Goal: Task Accomplishment & Management: Use online tool/utility

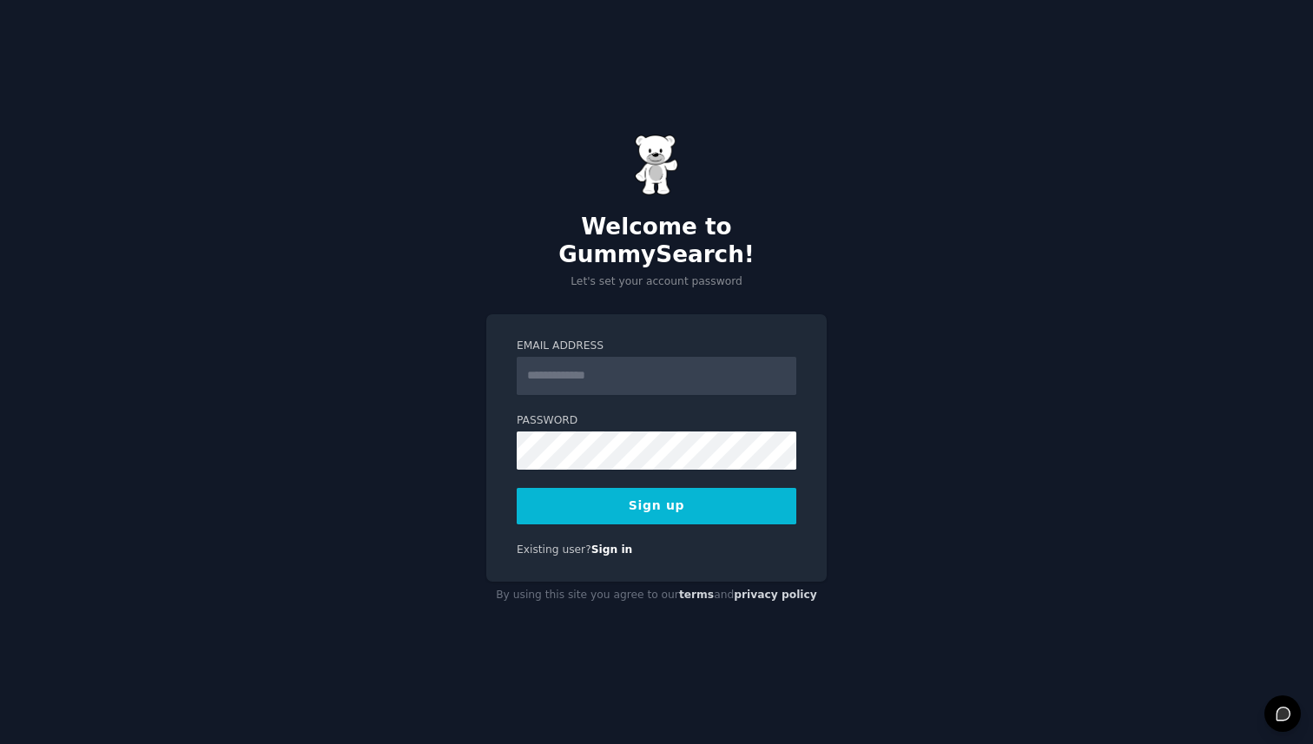
click at [572, 357] on input "Email Address" at bounding box center [657, 376] width 280 height 38
type input "**********"
click at [685, 488] on button "Sign up" at bounding box center [657, 506] width 280 height 36
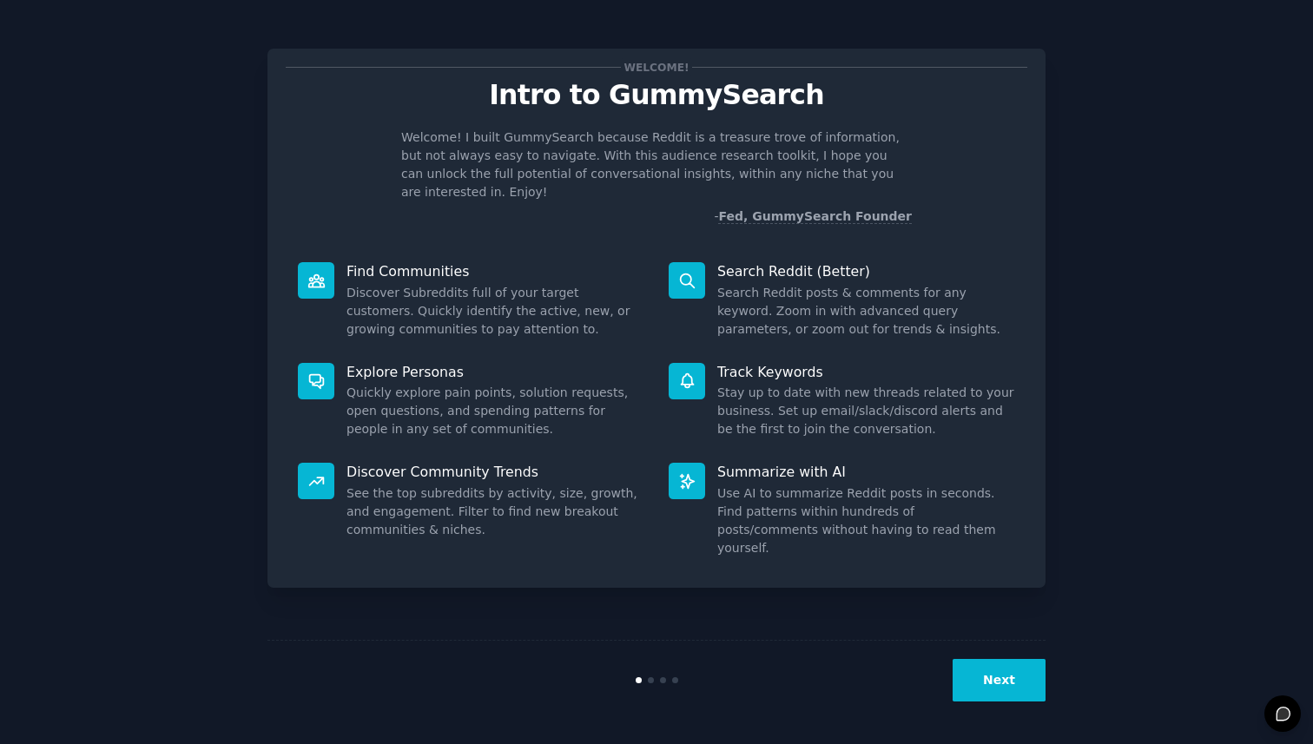
click at [1017, 680] on button "Next" at bounding box center [999, 680] width 93 height 43
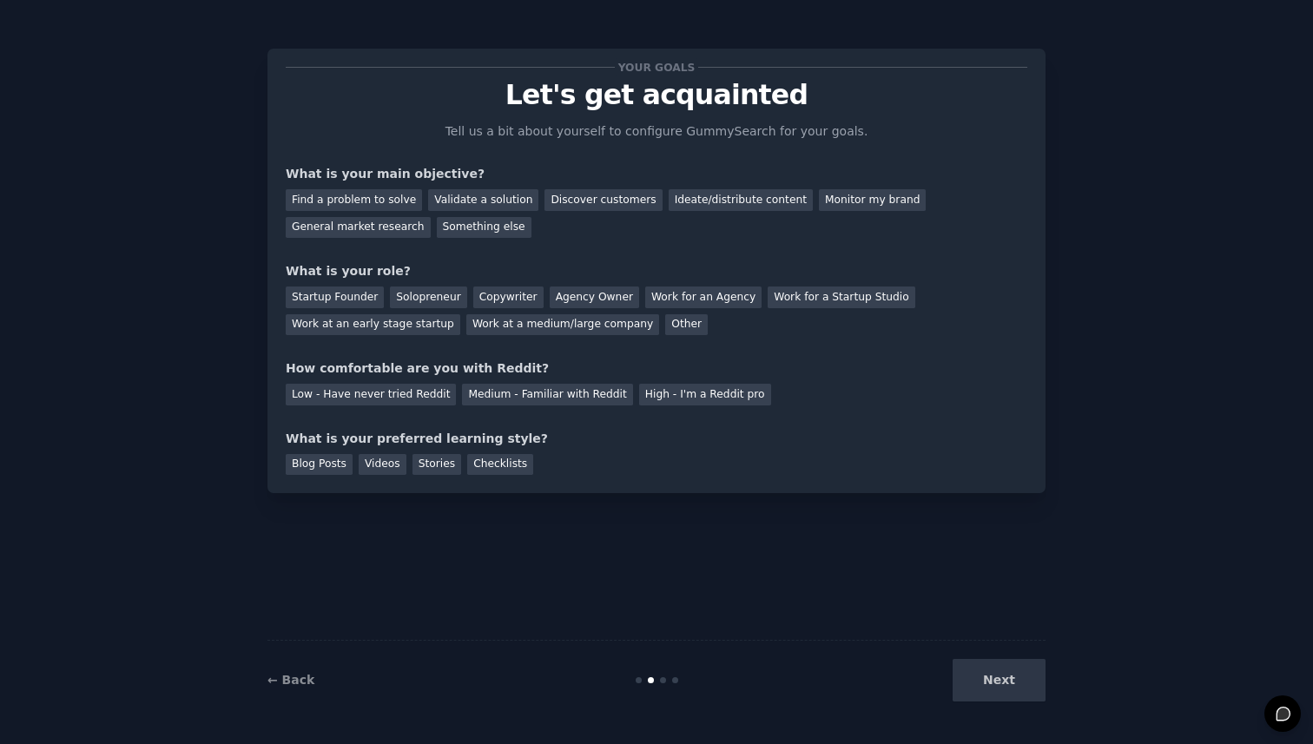
click at [999, 684] on div "Next" at bounding box center [916, 680] width 260 height 43
click at [360, 193] on div "Find a problem to solve" at bounding box center [354, 200] width 136 height 22
click at [988, 694] on div "Next" at bounding box center [916, 680] width 260 height 43
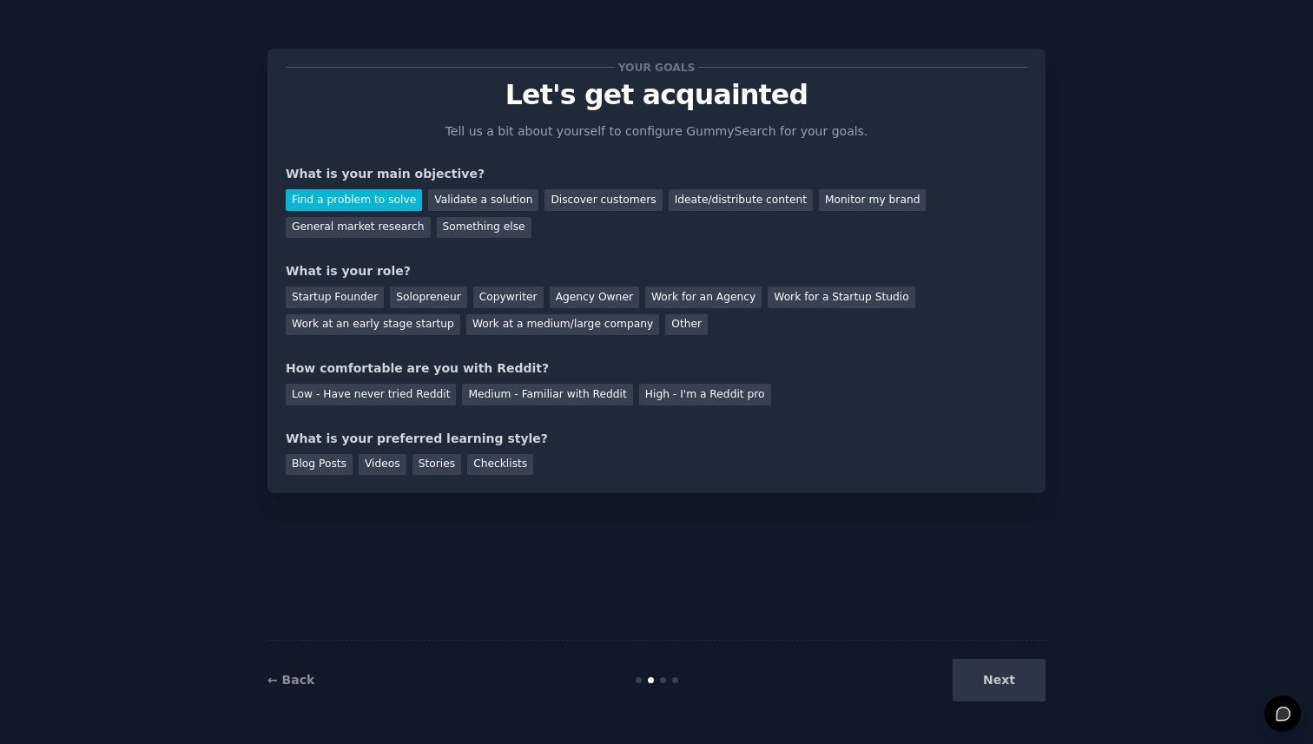
click at [1002, 678] on div "Next" at bounding box center [916, 680] width 260 height 43
click at [337, 287] on div "Startup Founder" at bounding box center [335, 298] width 98 height 22
click at [405, 298] on div "Solopreneur" at bounding box center [428, 298] width 76 height 22
click at [377, 397] on div "Low - Have never tried Reddit" at bounding box center [371, 395] width 170 height 22
click at [317, 463] on div "Blog Posts" at bounding box center [319, 465] width 67 height 22
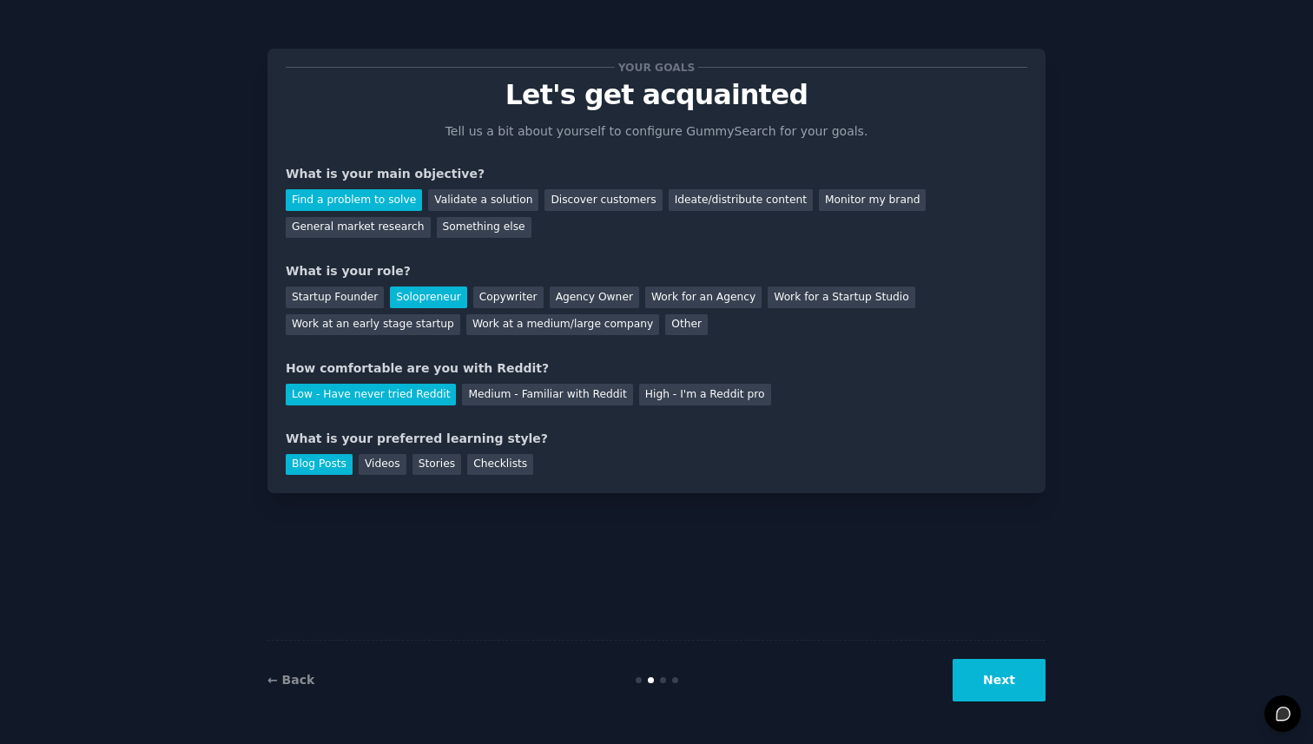
click at [977, 678] on button "Next" at bounding box center [999, 680] width 93 height 43
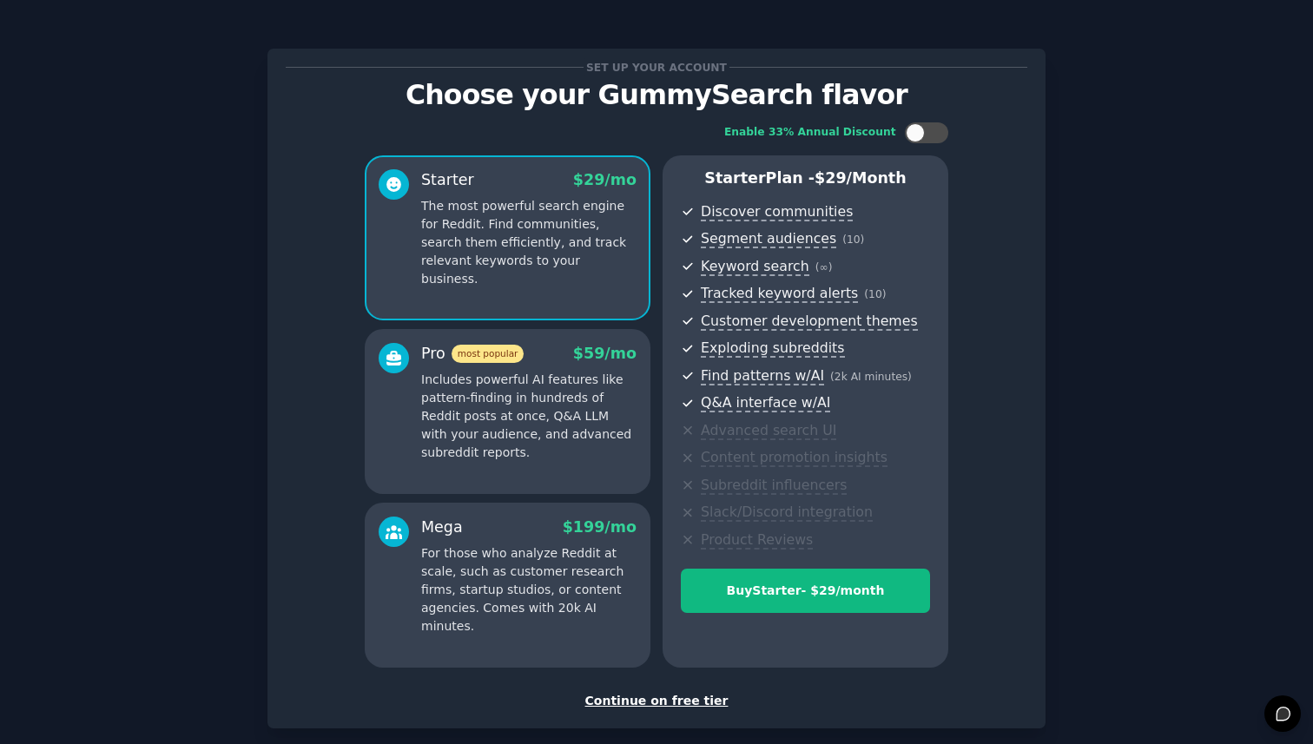
click at [664, 697] on div "Continue on free tier" at bounding box center [657, 701] width 742 height 18
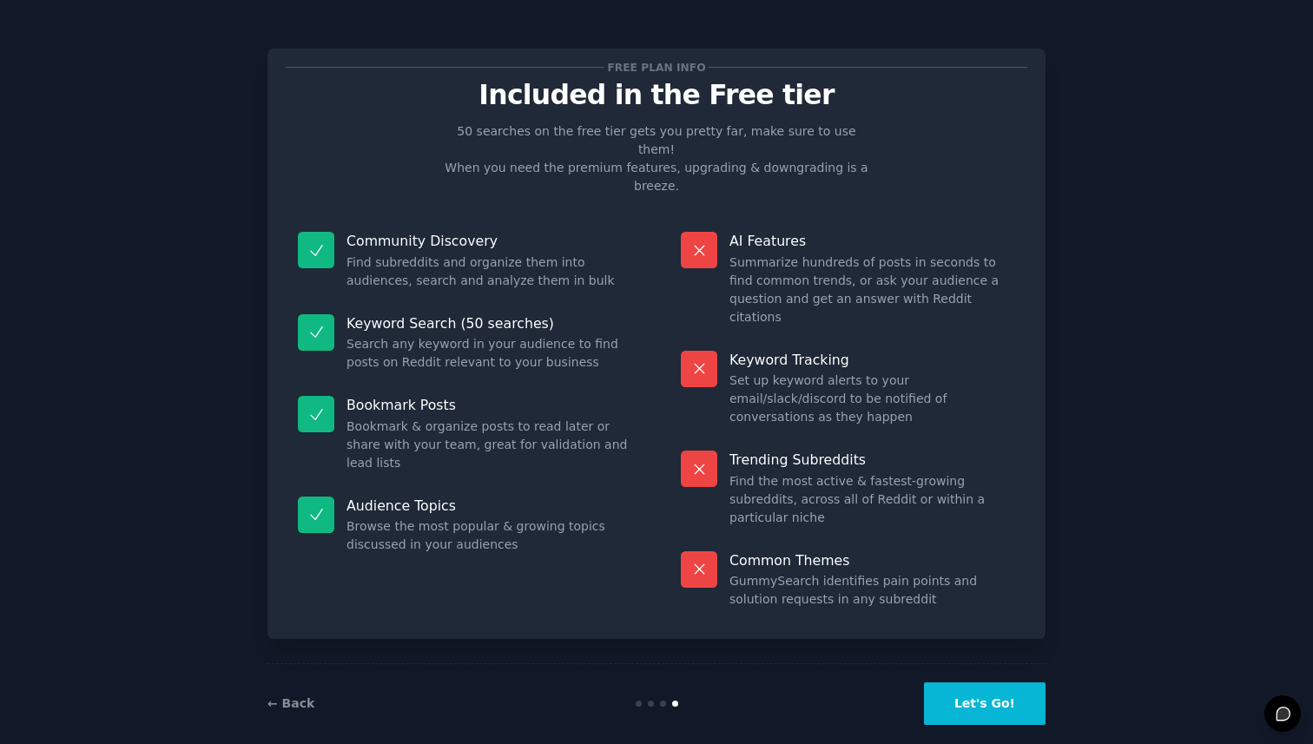
click at [953, 691] on button "Let's Go!" at bounding box center [985, 704] width 122 height 43
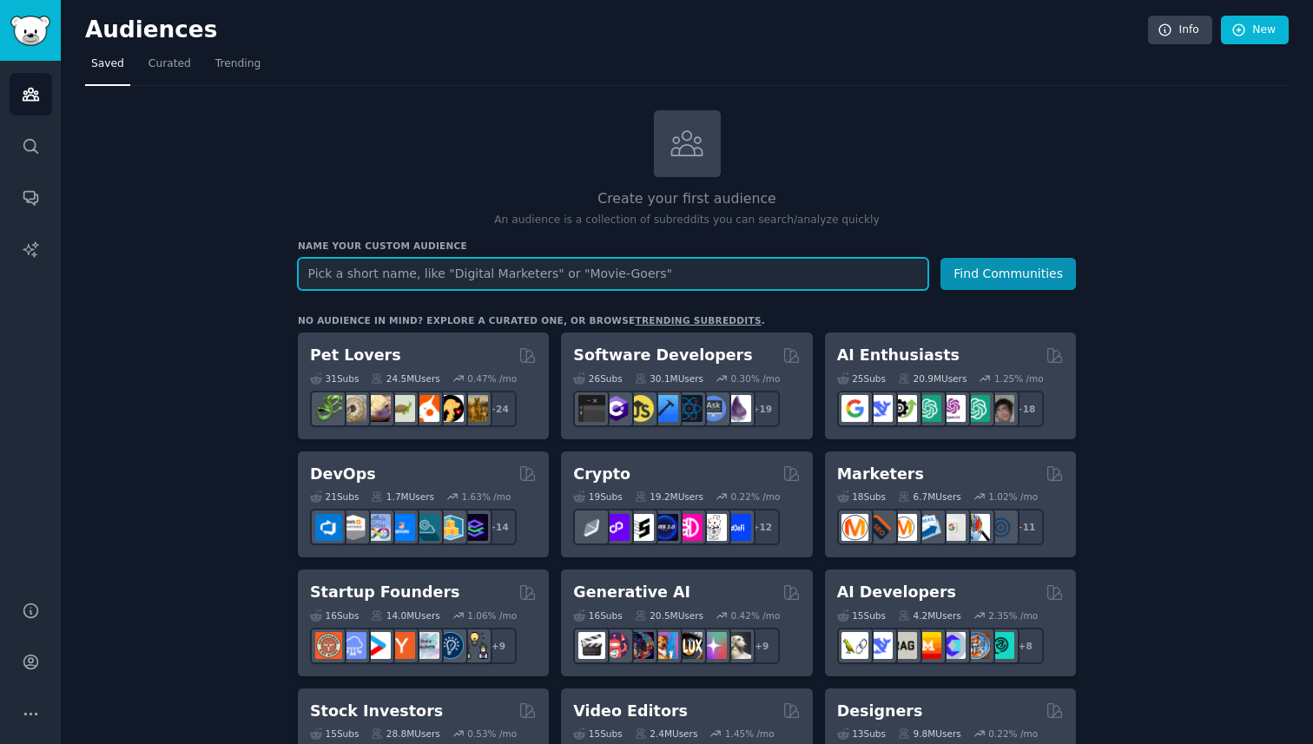
click at [413, 273] on input "text" at bounding box center [613, 274] width 631 height 32
type input "Analog photography"
click at [941, 258] on button "Find Communities" at bounding box center [1009, 274] width 136 height 32
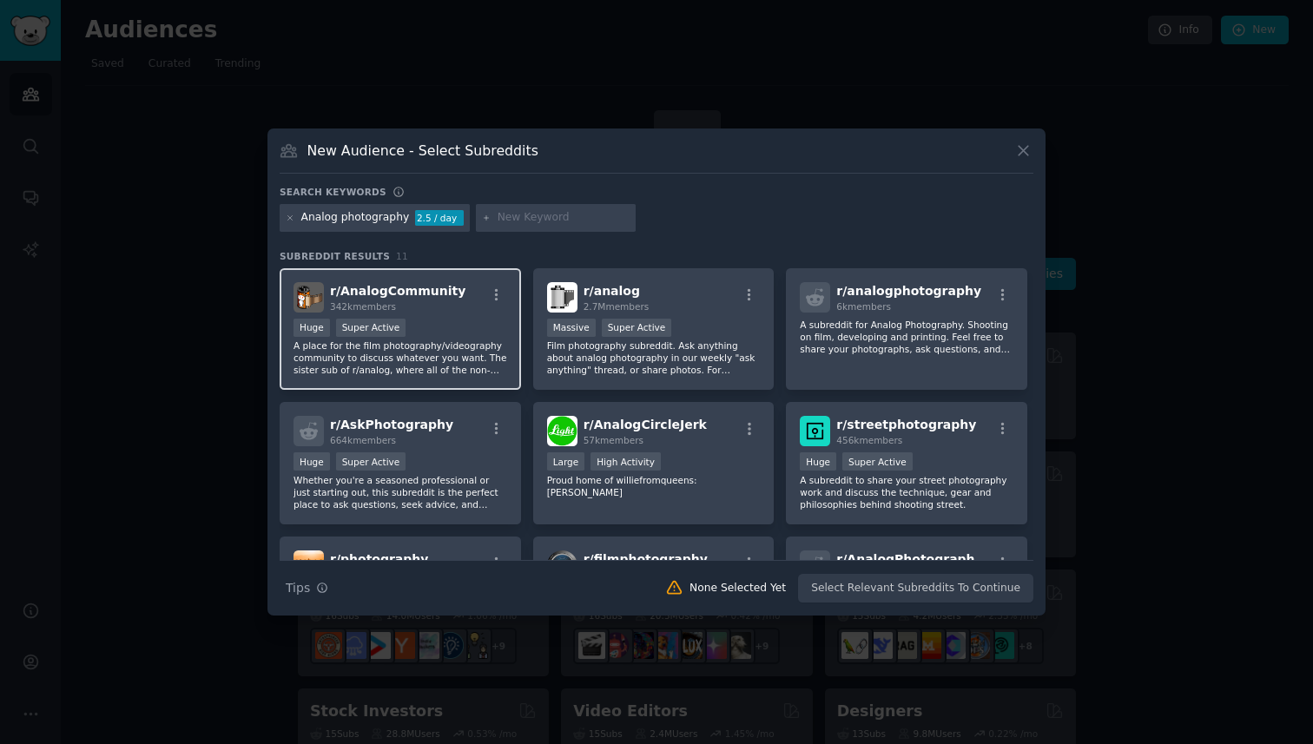
click at [456, 312] on div "r/ AnalogCommunity 342k members" at bounding box center [401, 297] width 214 height 30
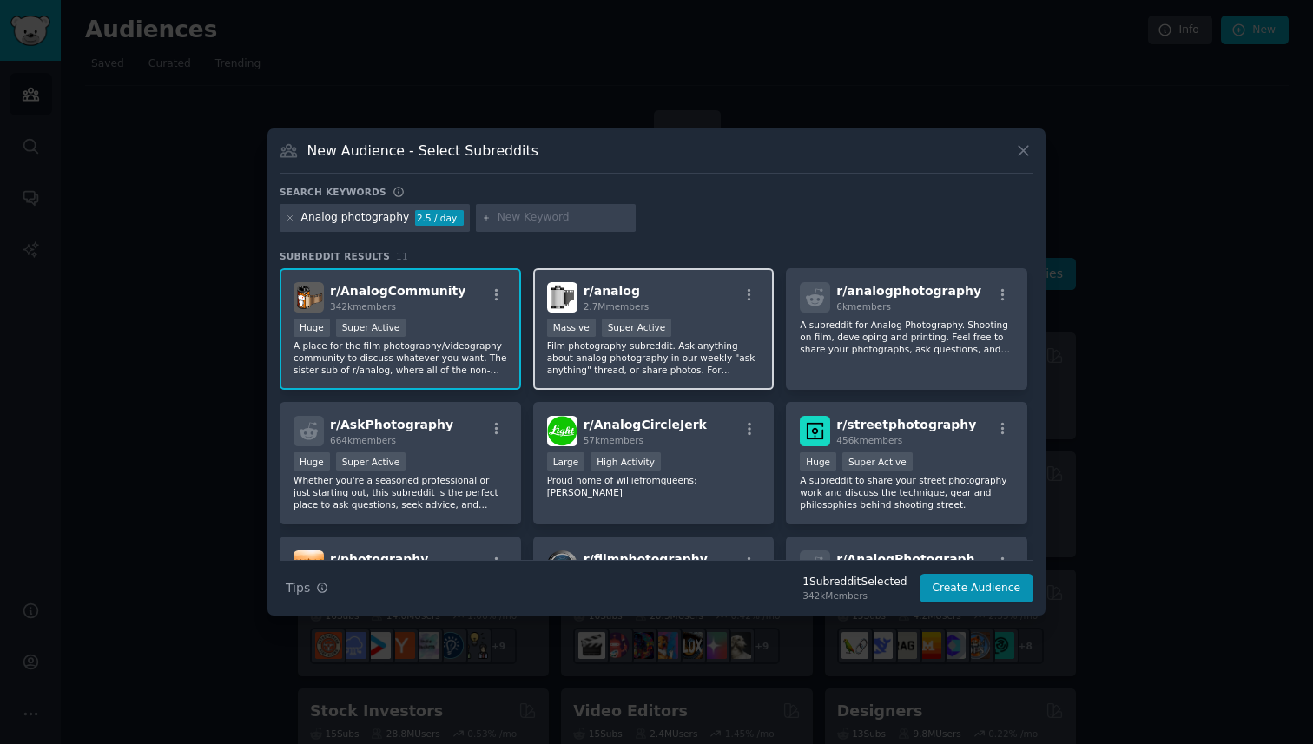
click at [675, 333] on div ">= 95th percentile for submissions / day Massive Super Active" at bounding box center [654, 330] width 214 height 22
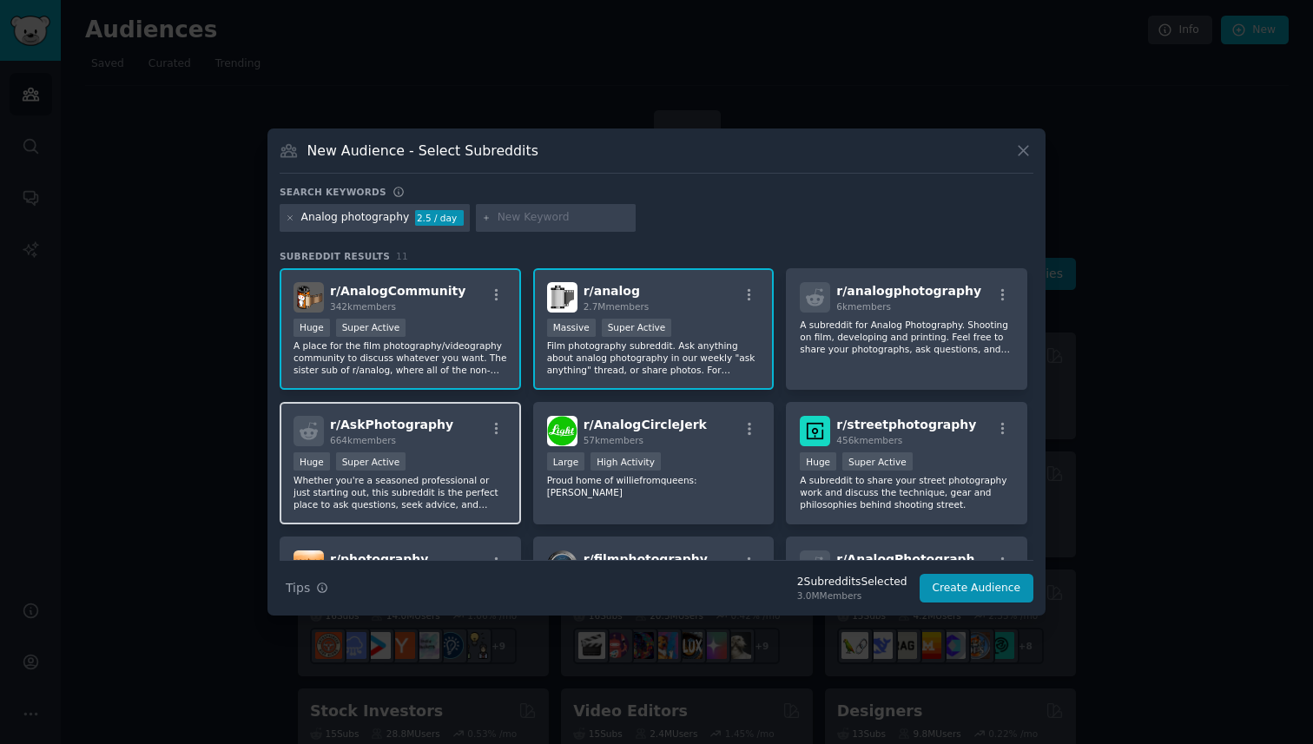
click at [446, 460] on div "Huge Super Active" at bounding box center [401, 464] width 214 height 22
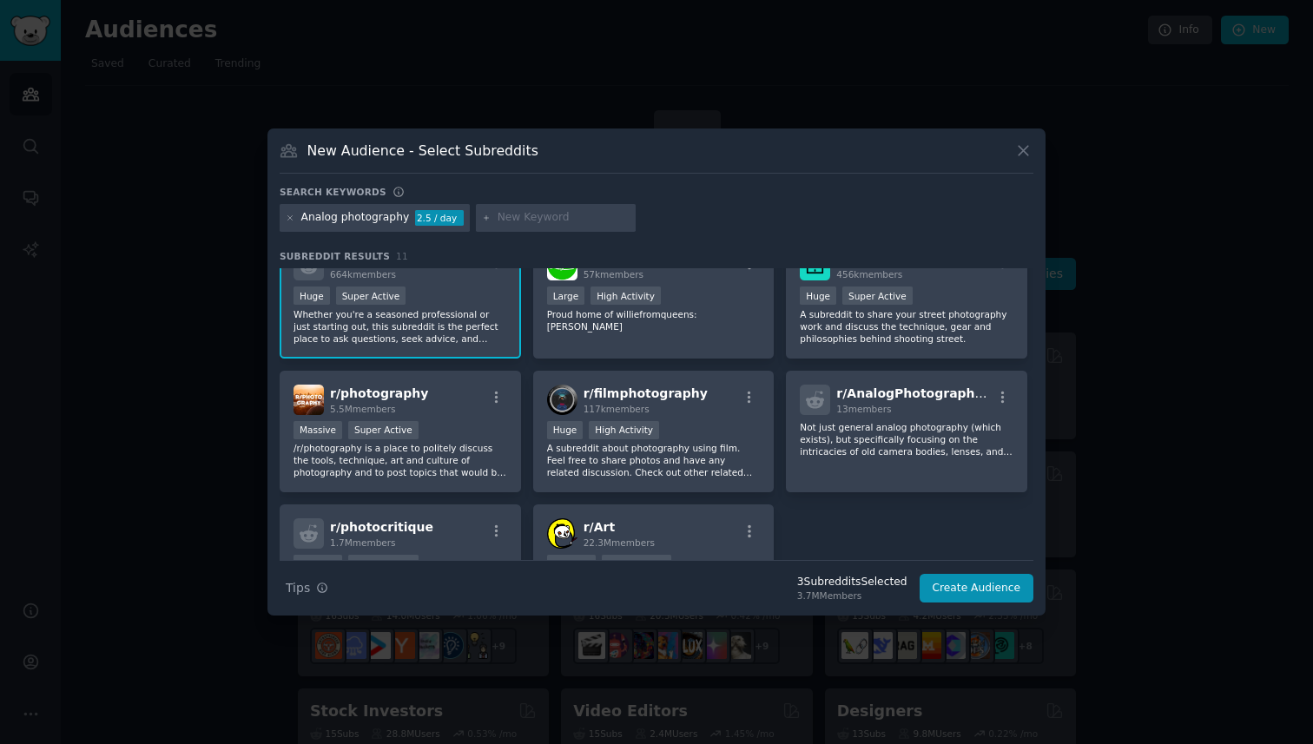
scroll to position [198, 0]
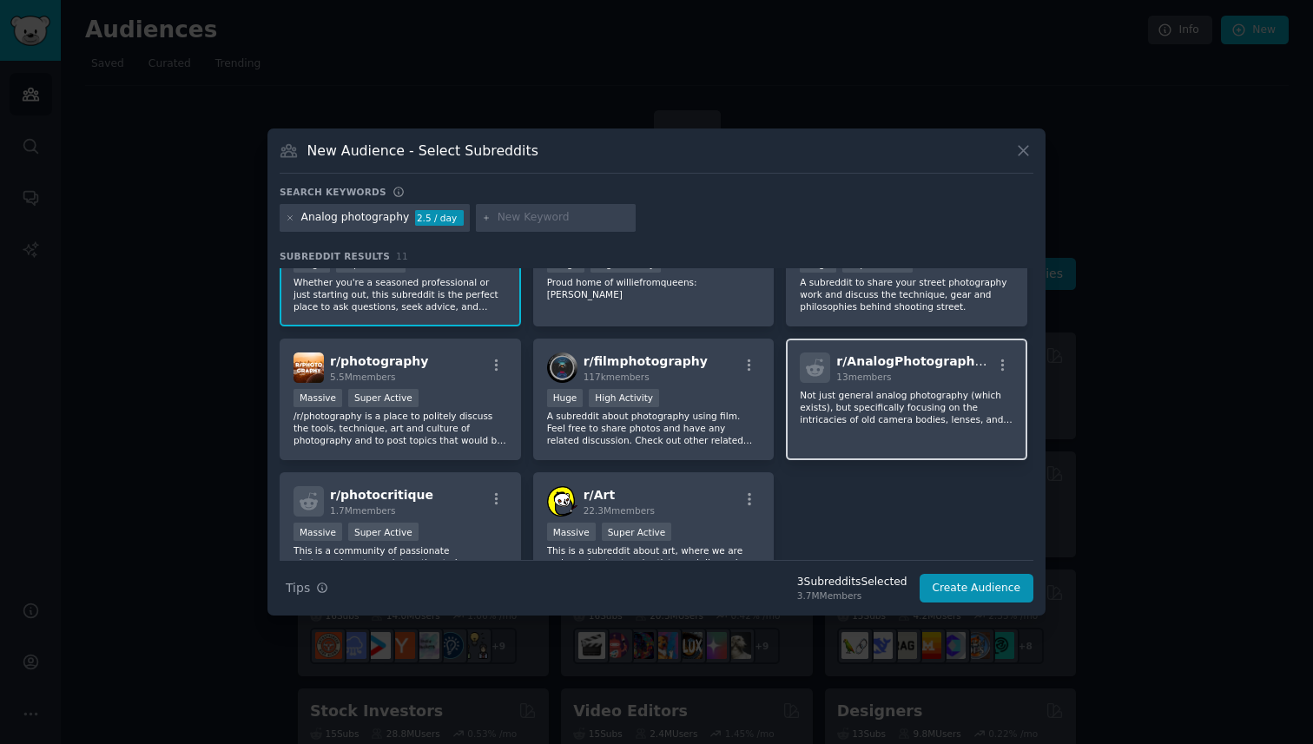
click at [909, 393] on p "Not just general analog photography (which exists), but specifically focusing o…" at bounding box center [907, 407] width 214 height 36
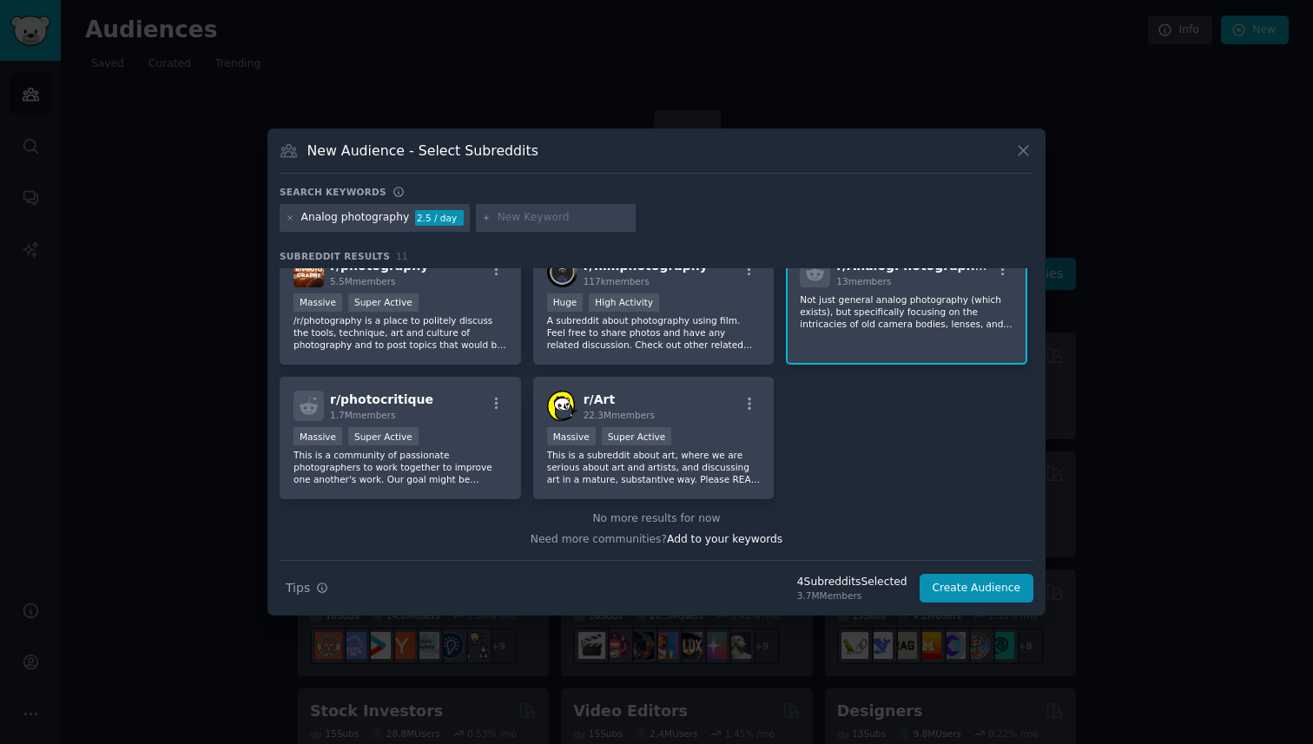
scroll to position [0, 0]
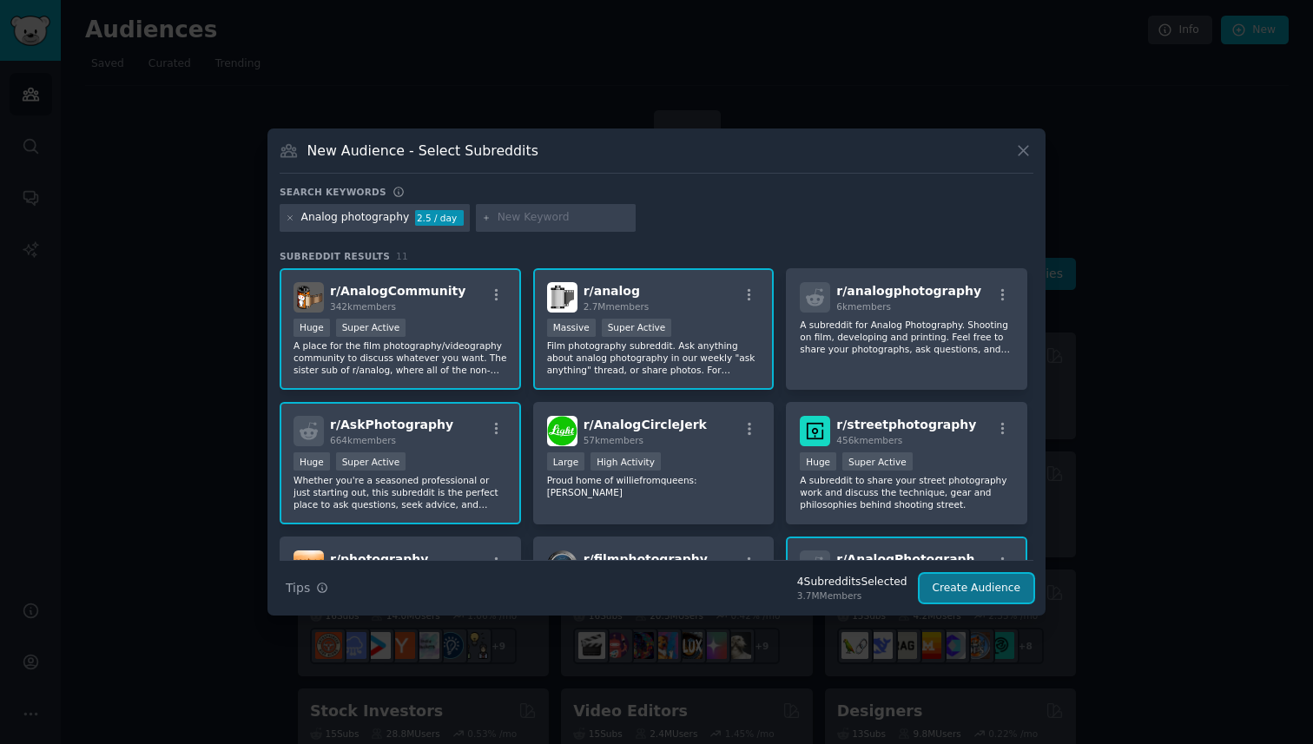
click at [949, 590] on button "Create Audience" at bounding box center [977, 589] width 115 height 30
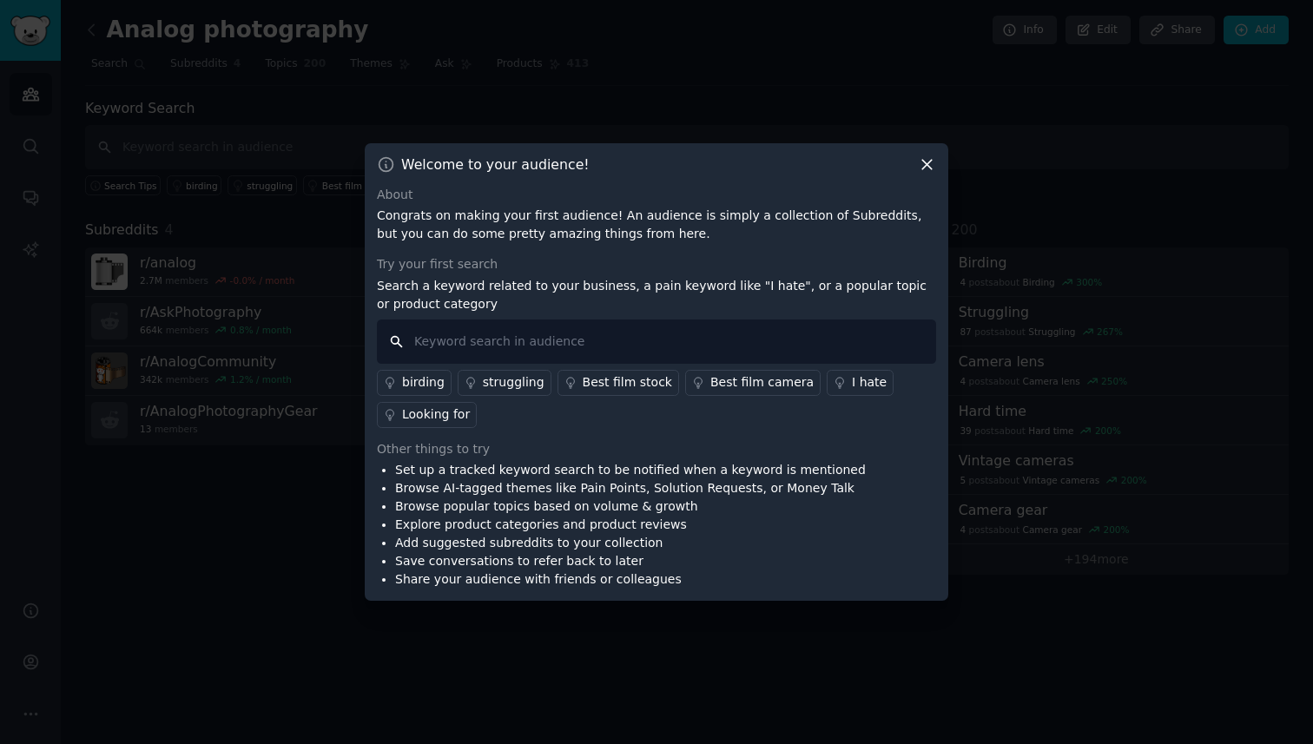
click at [454, 347] on input "text" at bounding box center [656, 342] width 559 height 44
click at [504, 384] on div "struggling" at bounding box center [514, 383] width 62 height 18
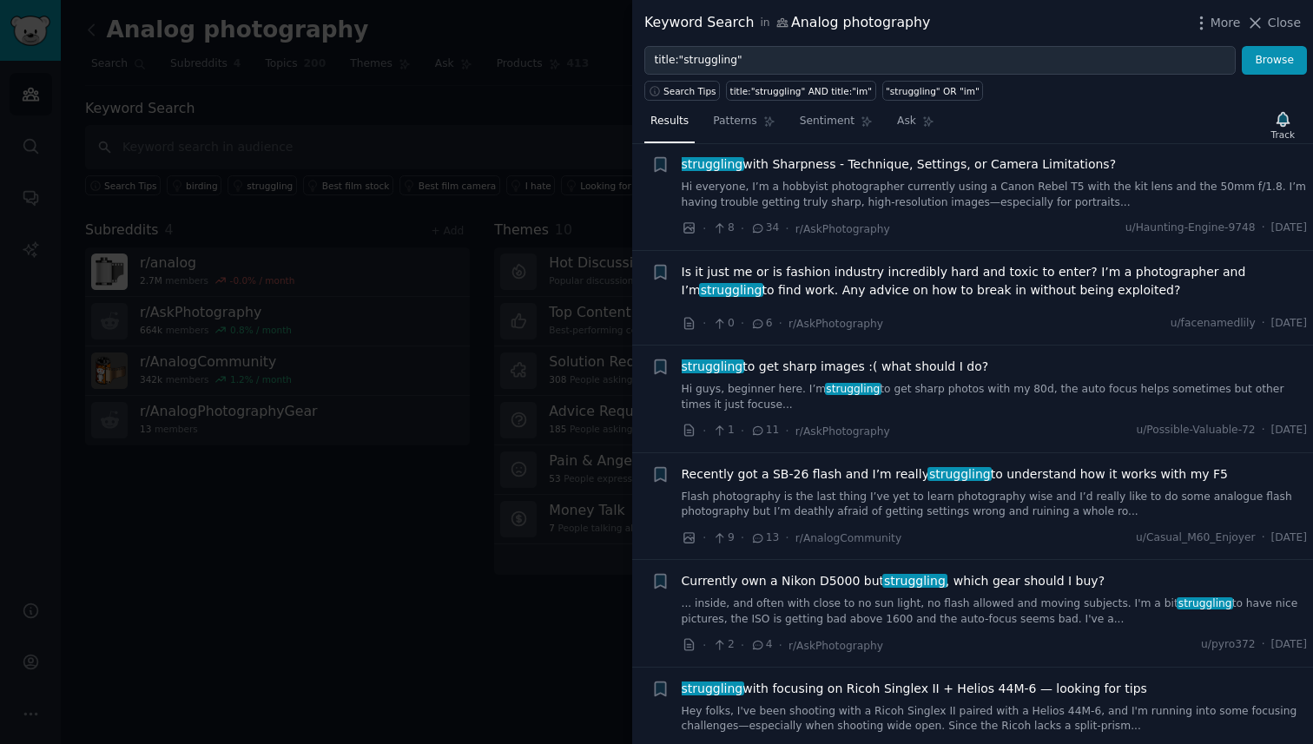
scroll to position [2001, 0]
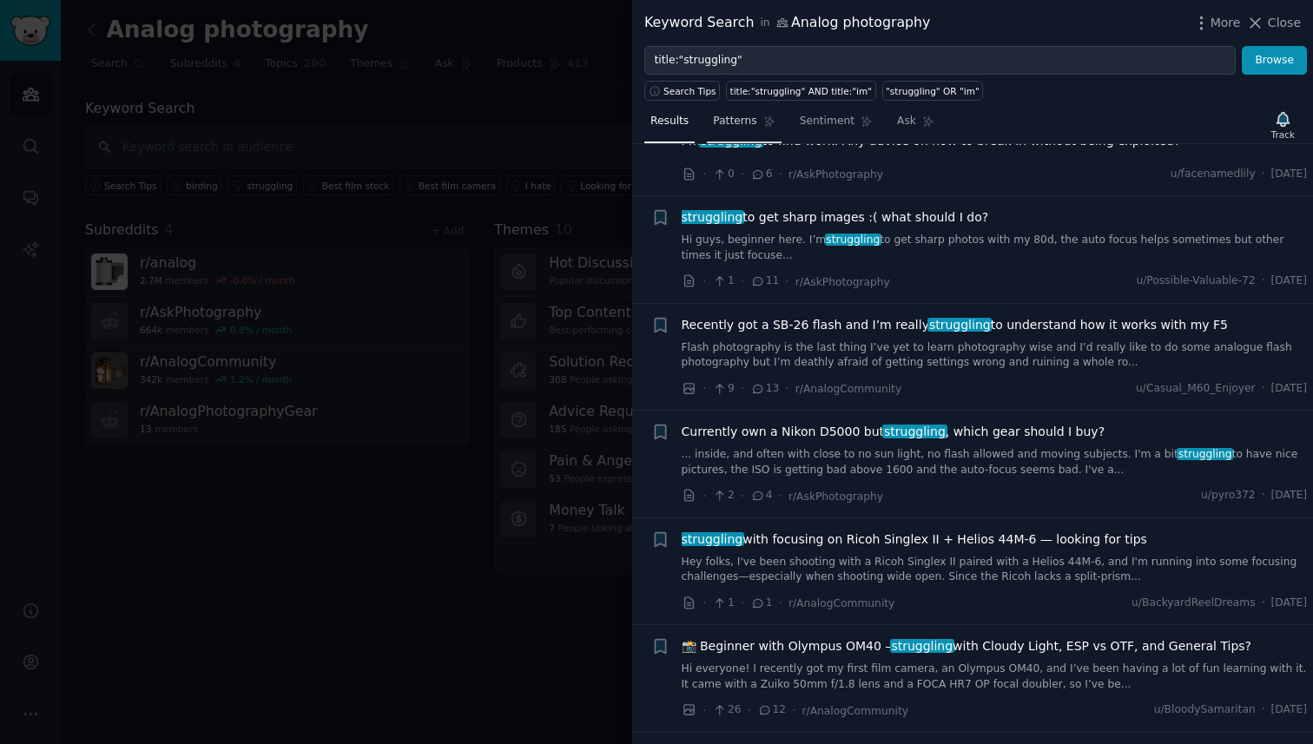
click at [743, 126] on span "Patterns" at bounding box center [734, 122] width 43 height 16
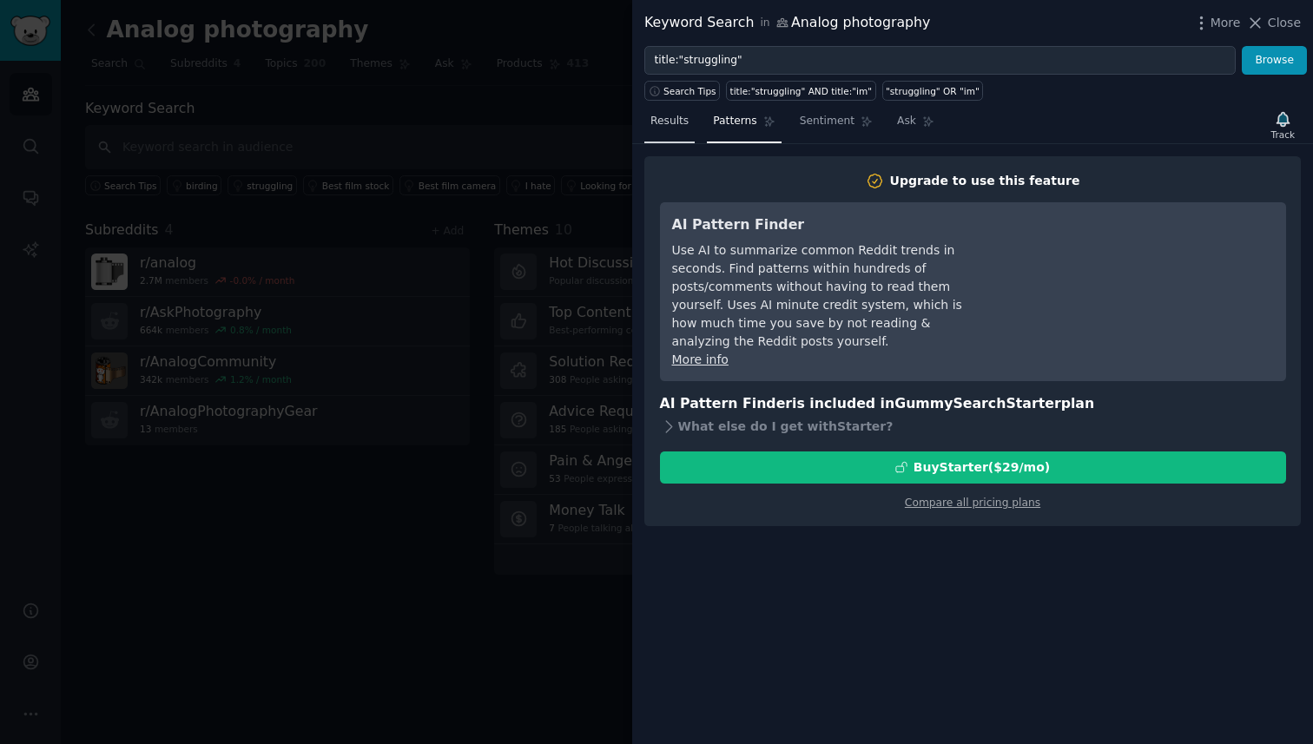
click at [676, 125] on span "Results" at bounding box center [670, 122] width 38 height 16
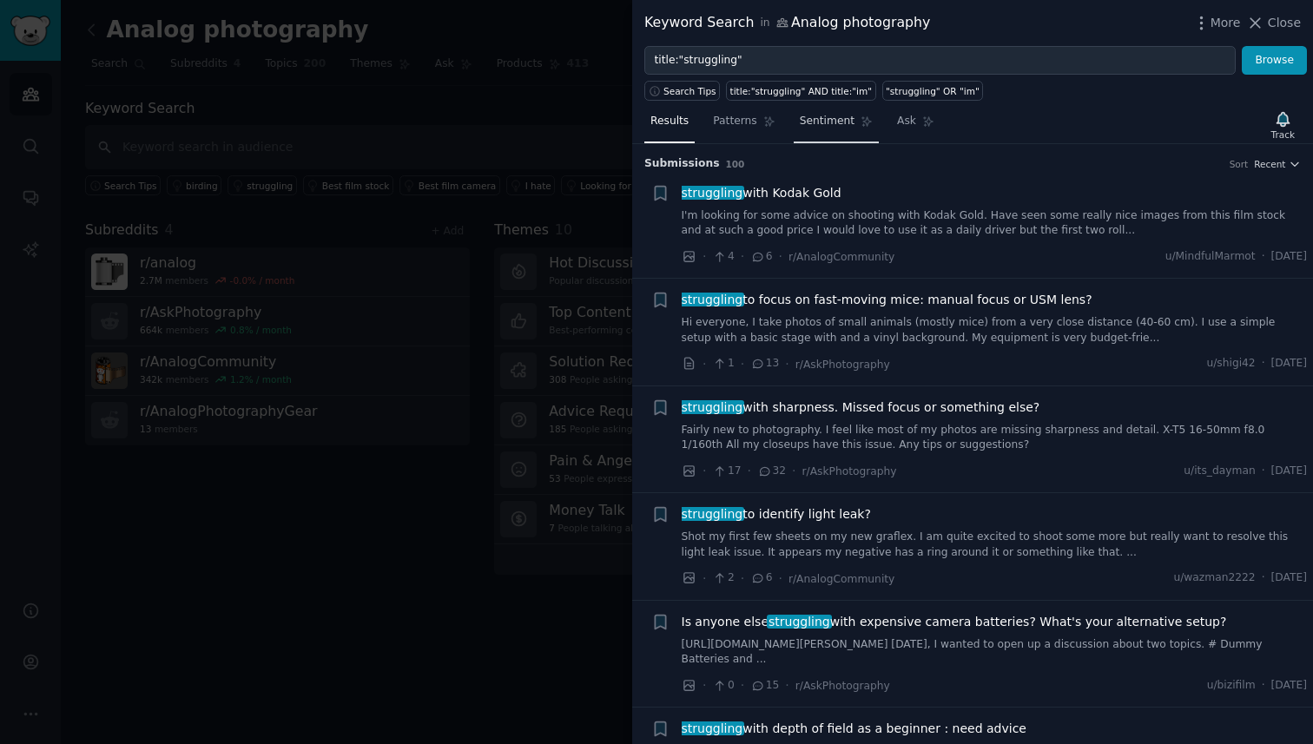
click at [836, 118] on span "Sentiment" at bounding box center [827, 122] width 55 height 16
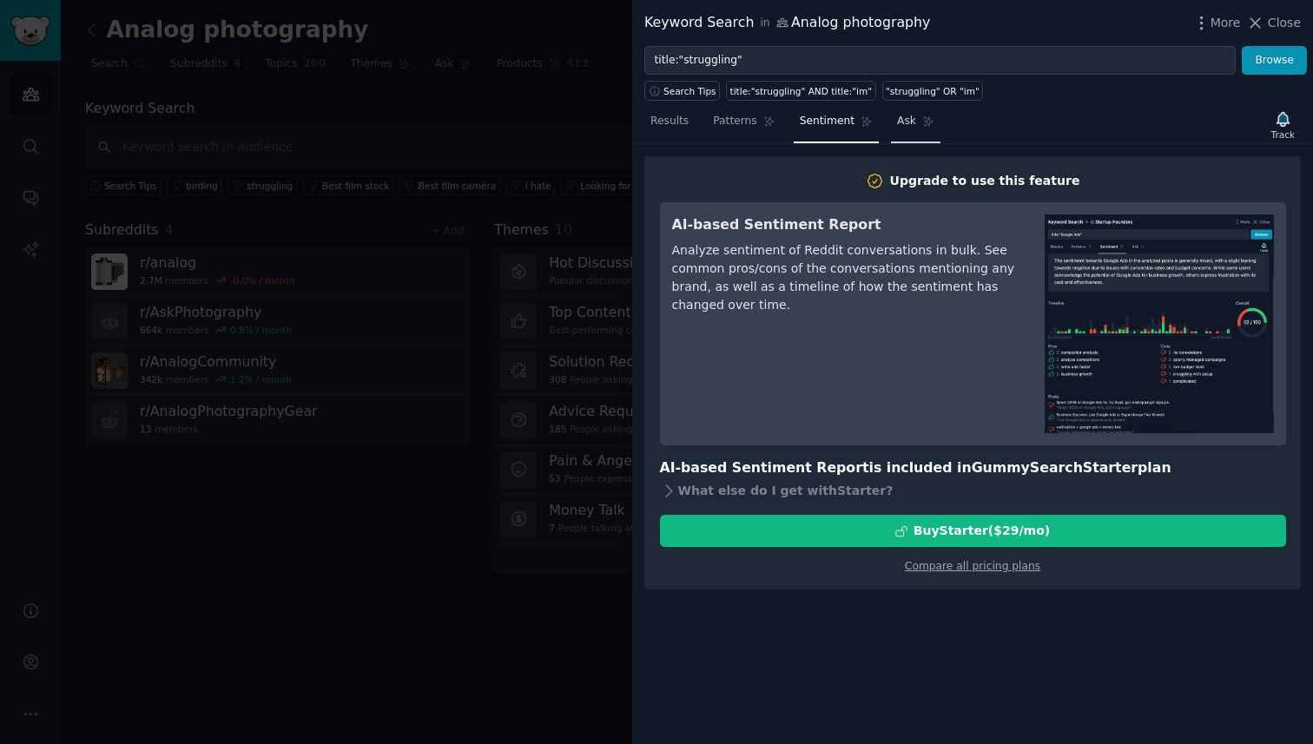
click at [908, 117] on span "Ask" at bounding box center [906, 122] width 19 height 16
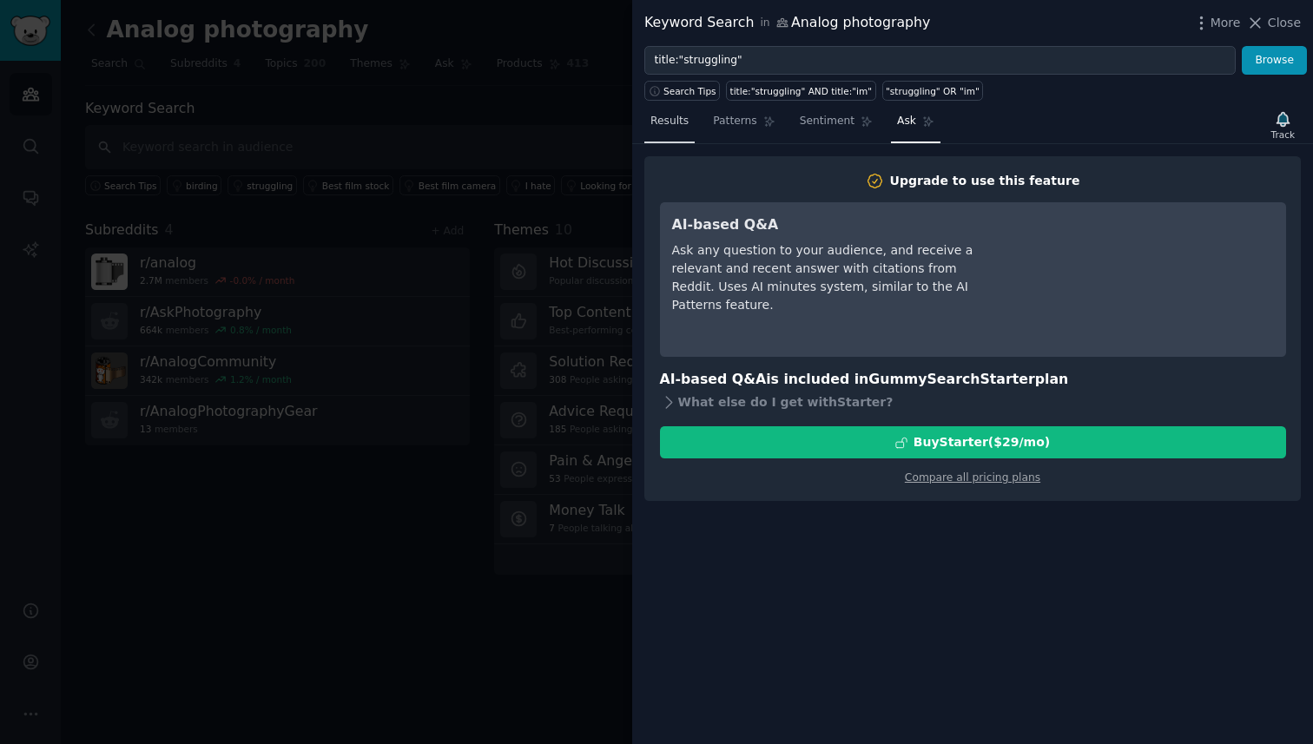
click at [673, 115] on span "Results" at bounding box center [670, 122] width 38 height 16
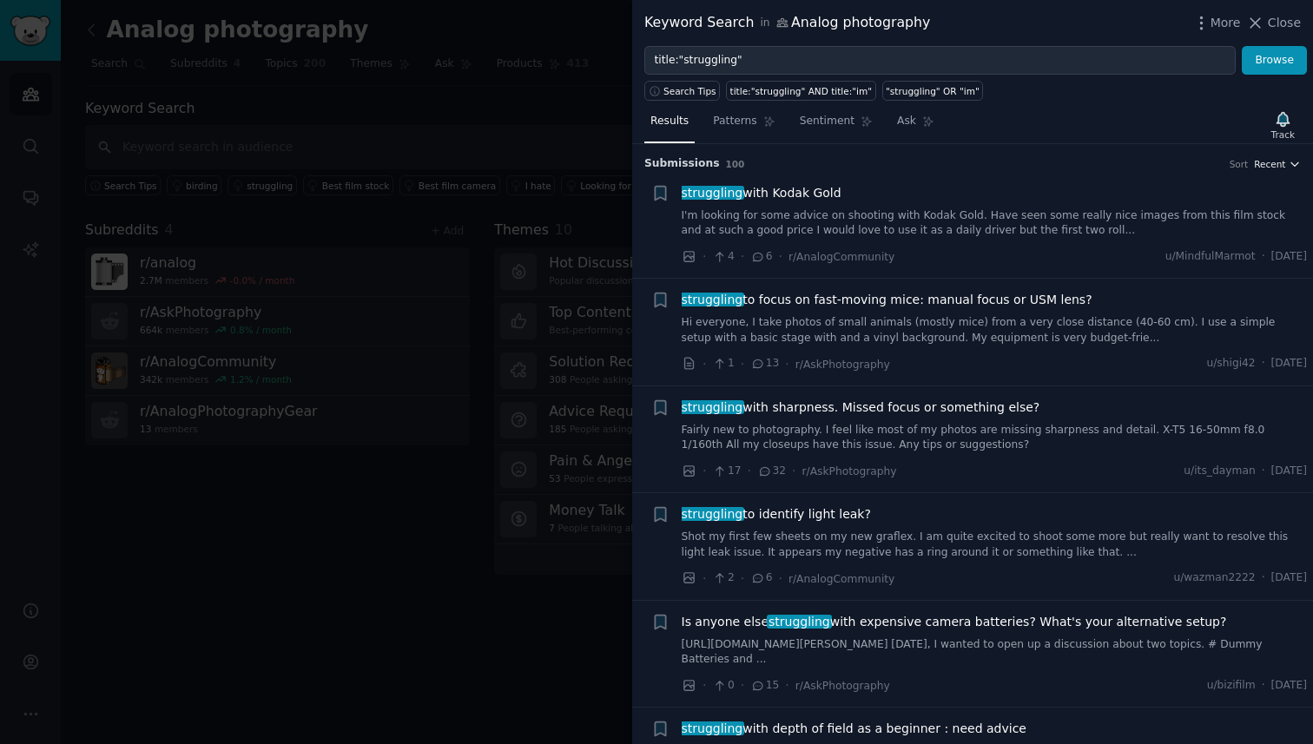
click at [1282, 168] on button "Recent" at bounding box center [1277, 164] width 47 height 12
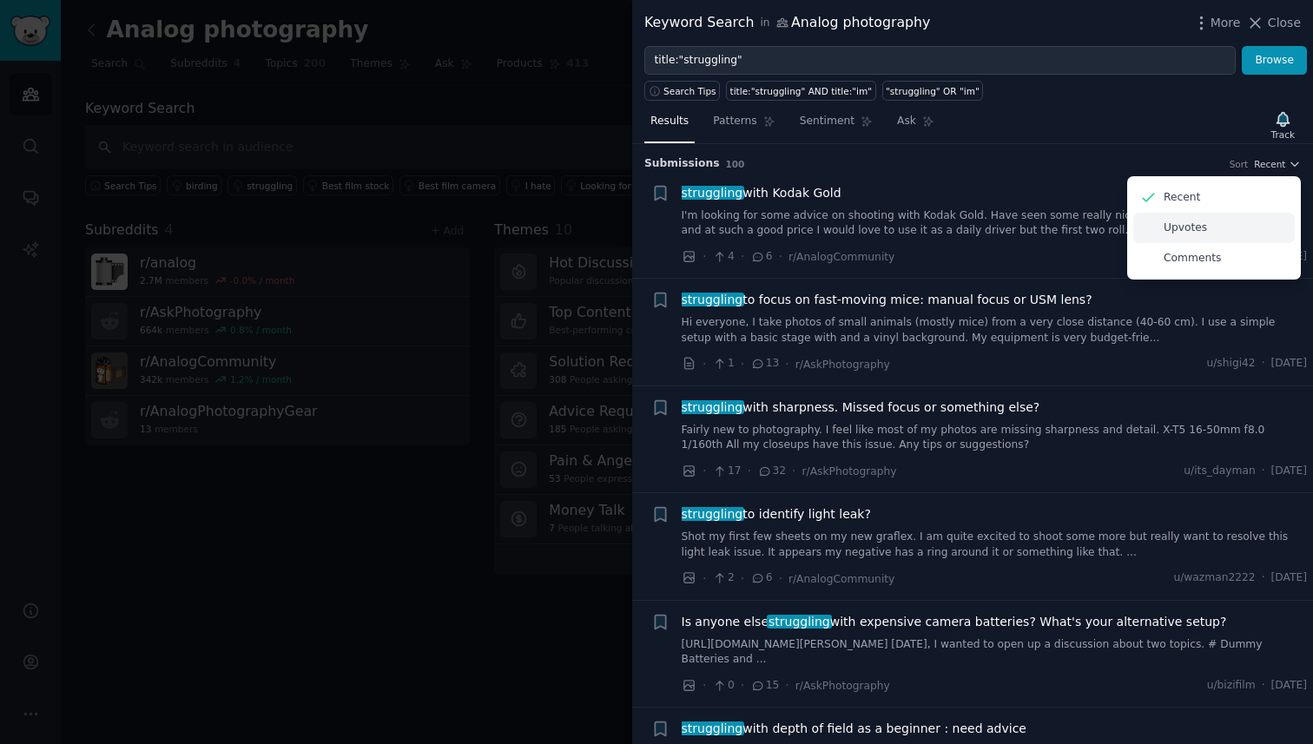
click at [1236, 232] on div "Upvotes" at bounding box center [1215, 228] width 162 height 30
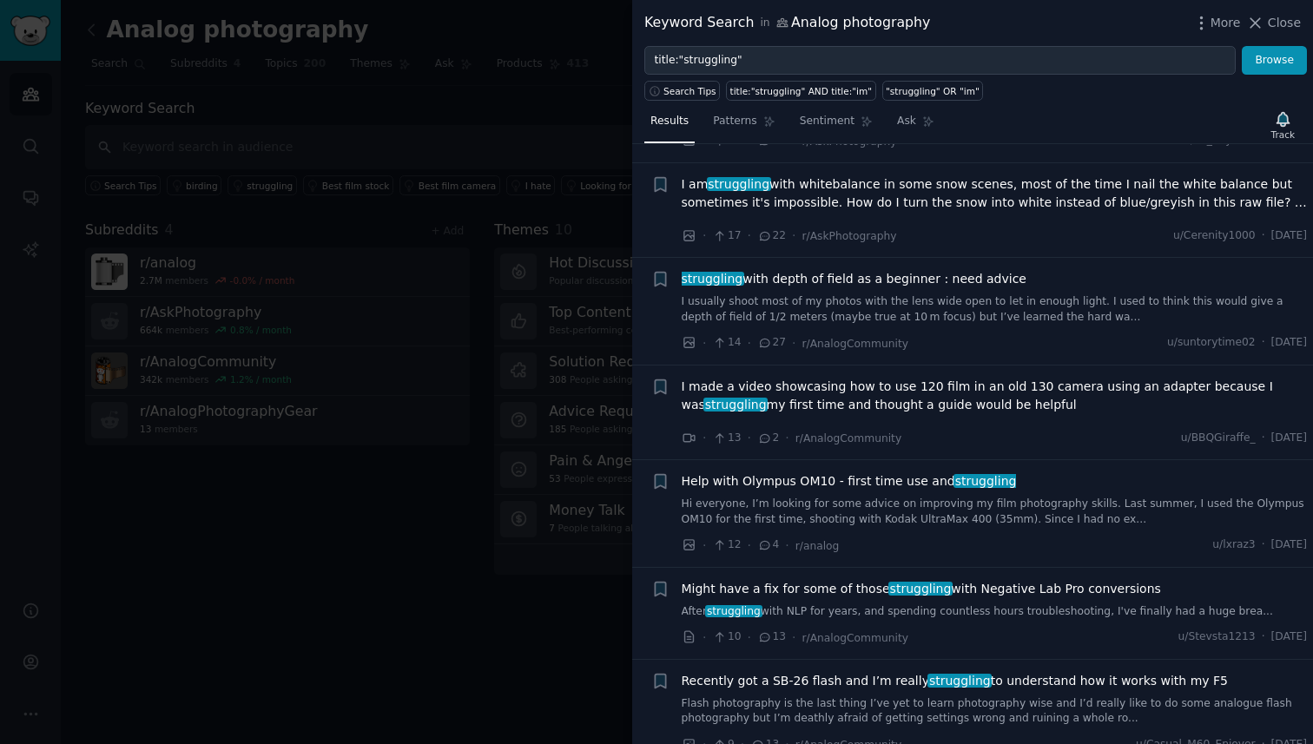
scroll to position [1108, 0]
click at [545, 133] on div at bounding box center [656, 372] width 1313 height 744
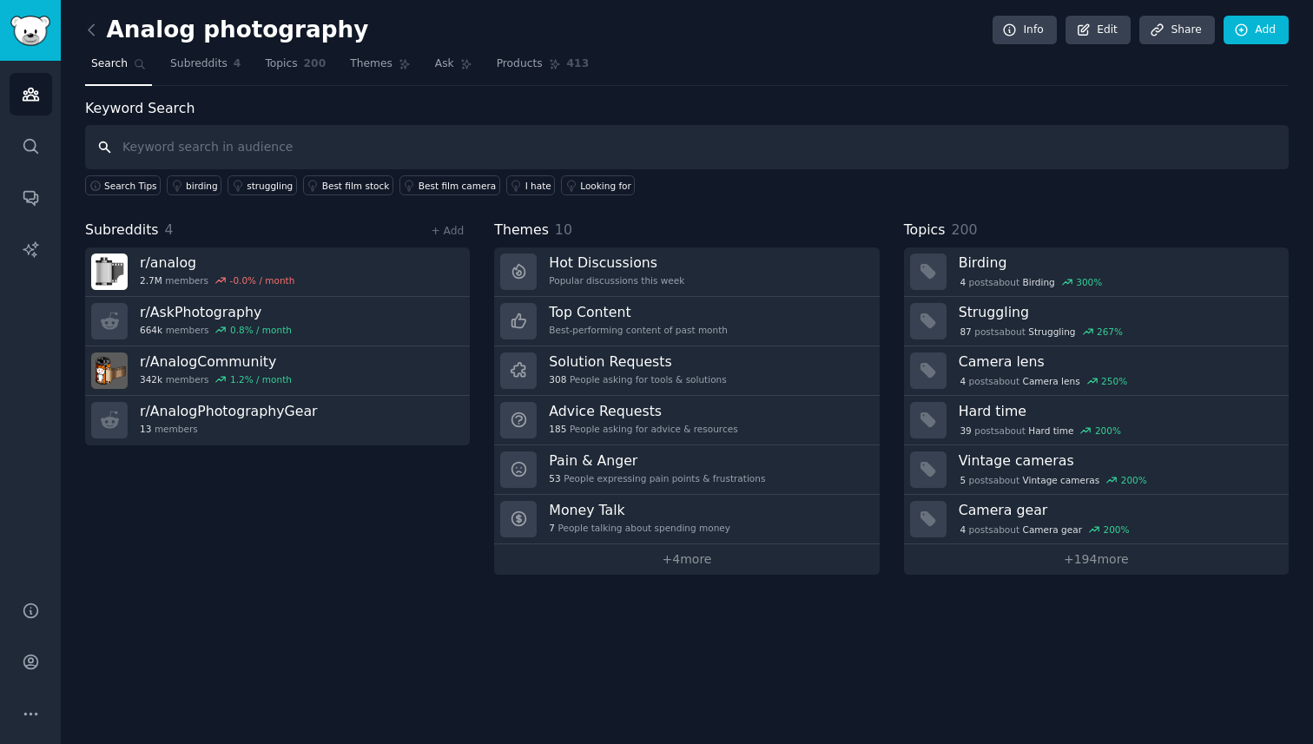
click at [263, 145] on input "text" at bounding box center [687, 147] width 1204 height 44
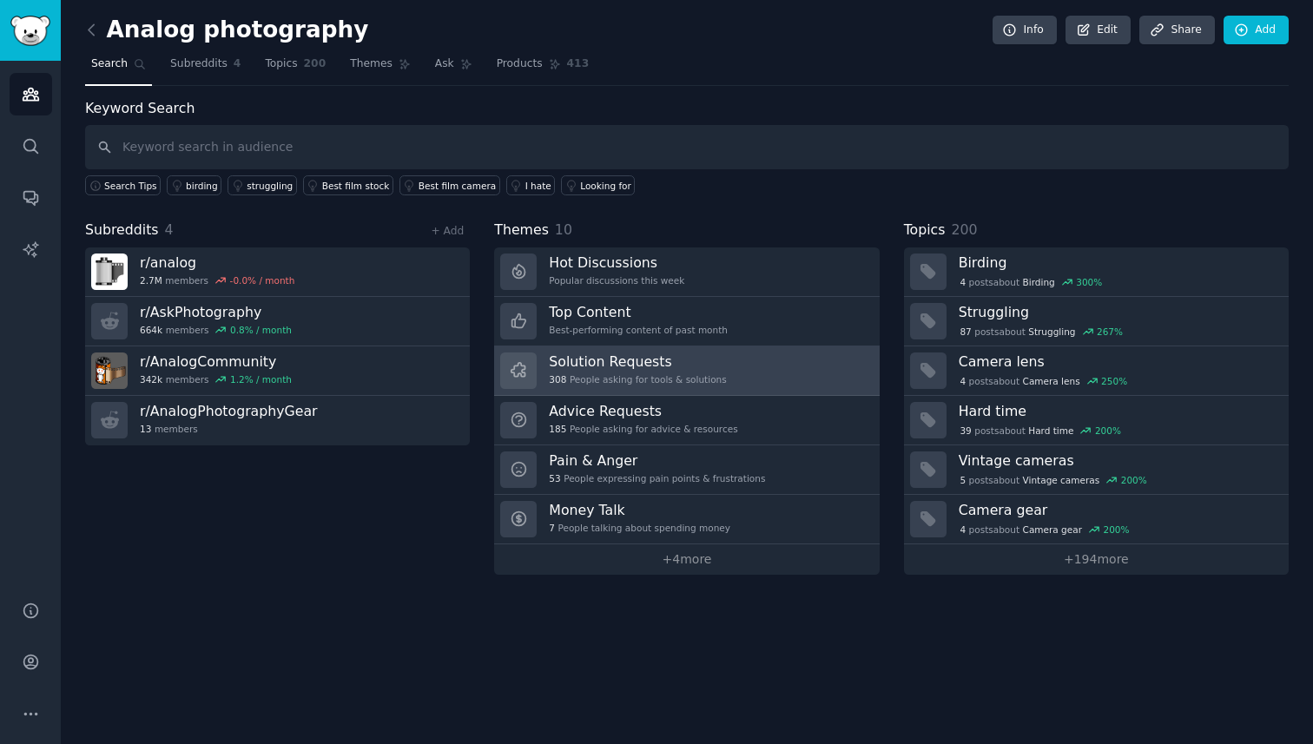
click at [751, 364] on link "Solution Requests 308 People asking for tools & solutions" at bounding box center [686, 372] width 385 height 50
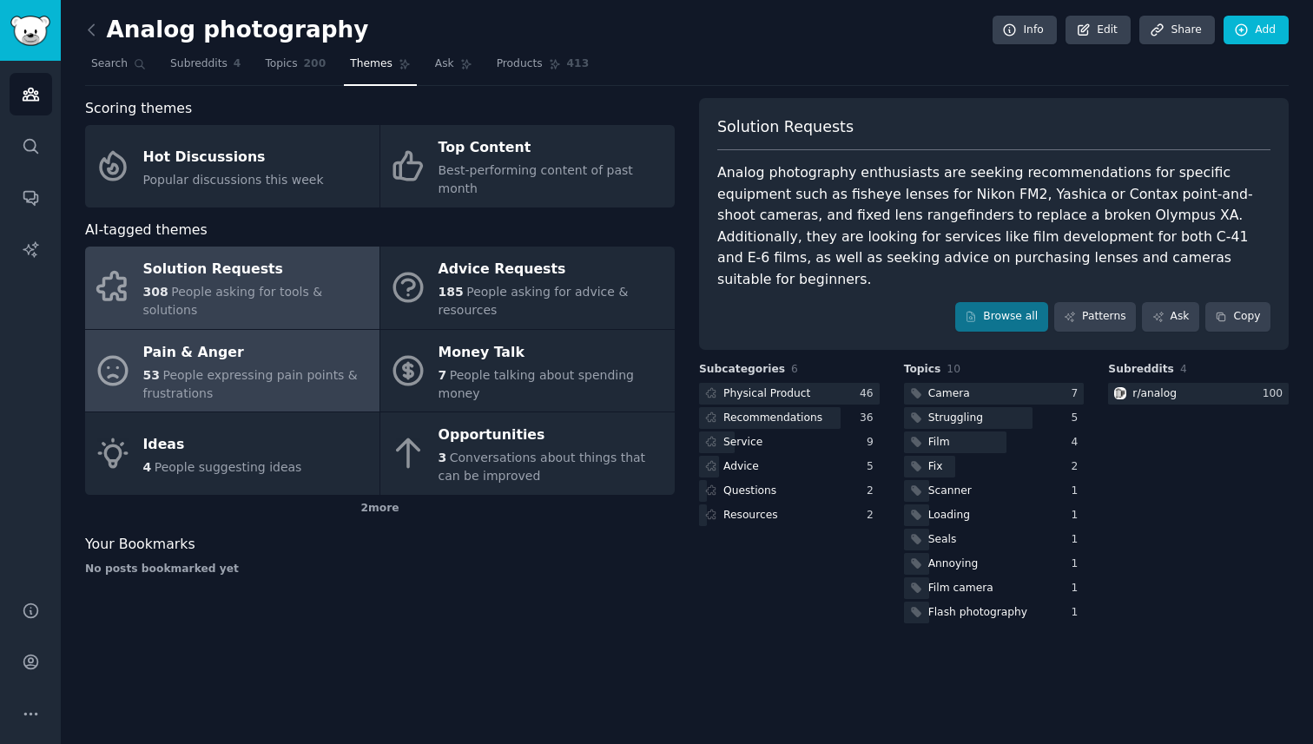
click at [267, 368] on span "People expressing pain points & frustrations" at bounding box center [250, 384] width 215 height 32
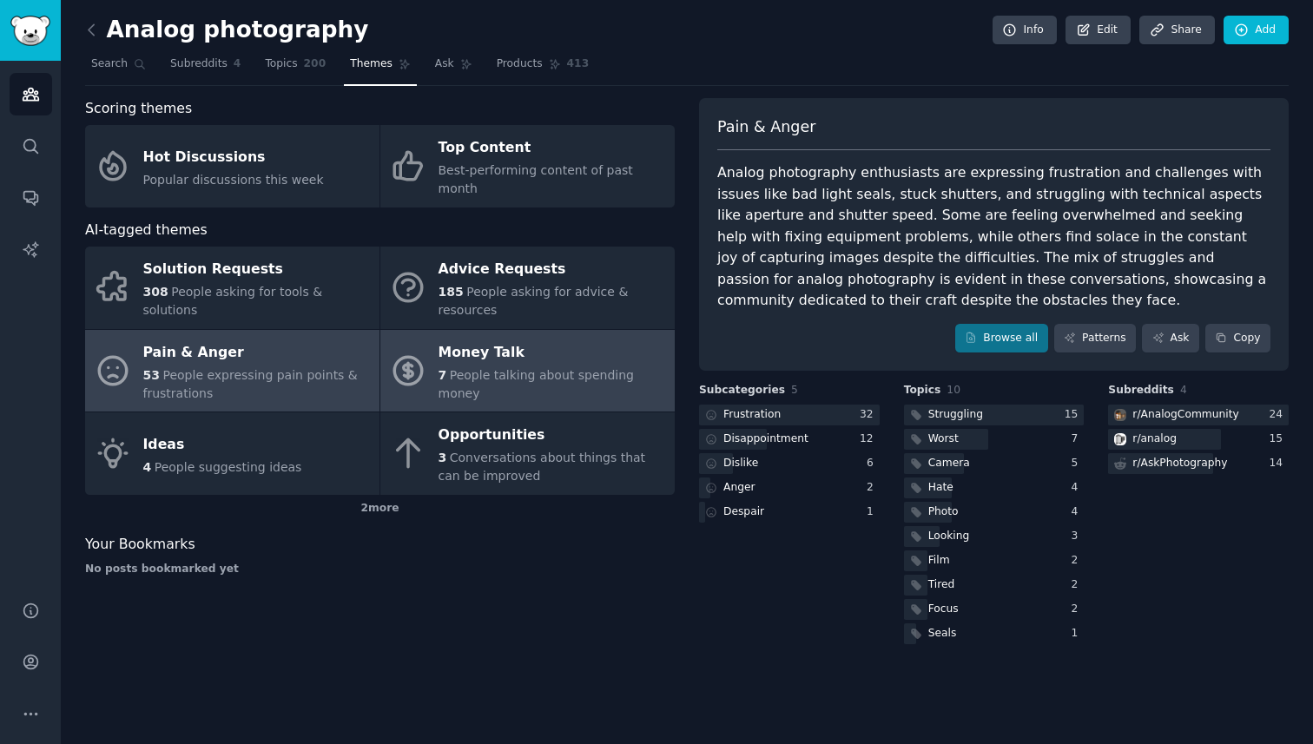
click at [532, 341] on div "Money Talk" at bounding box center [553, 353] width 228 height 28
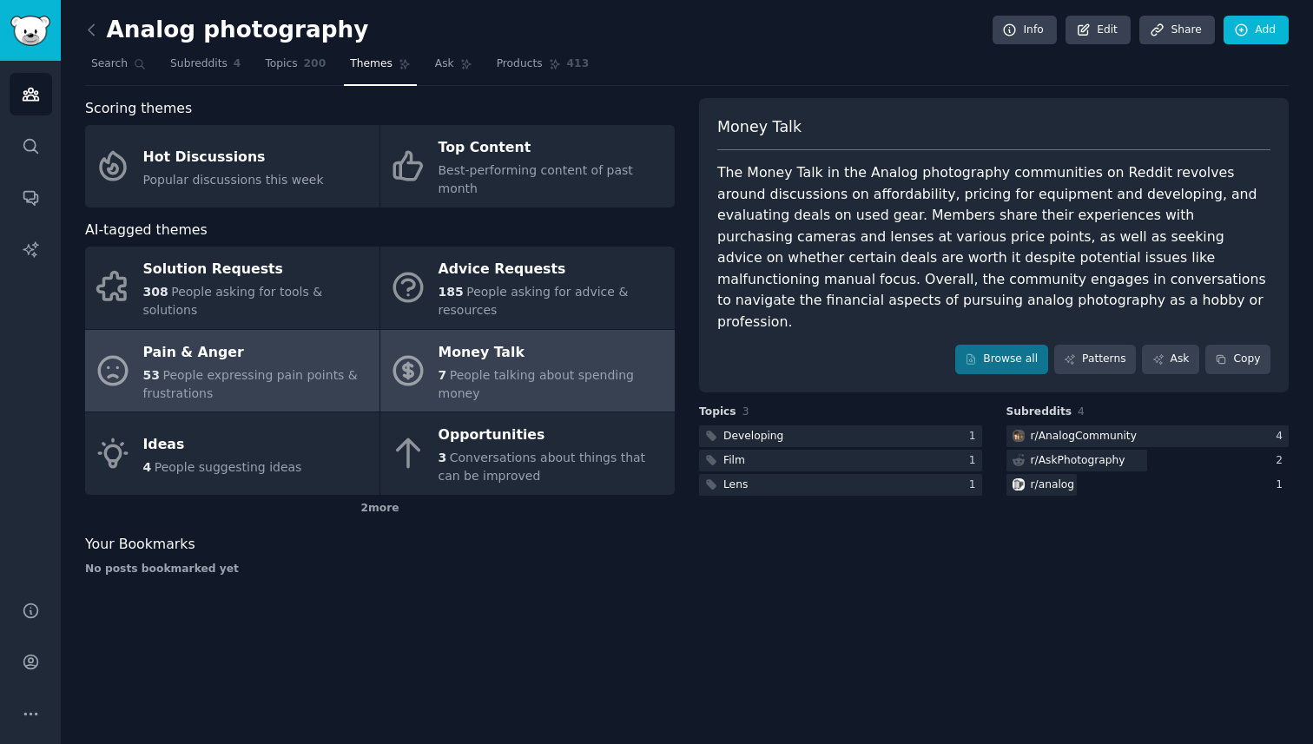
click at [302, 339] on div "Pain & Anger" at bounding box center [257, 353] width 228 height 28
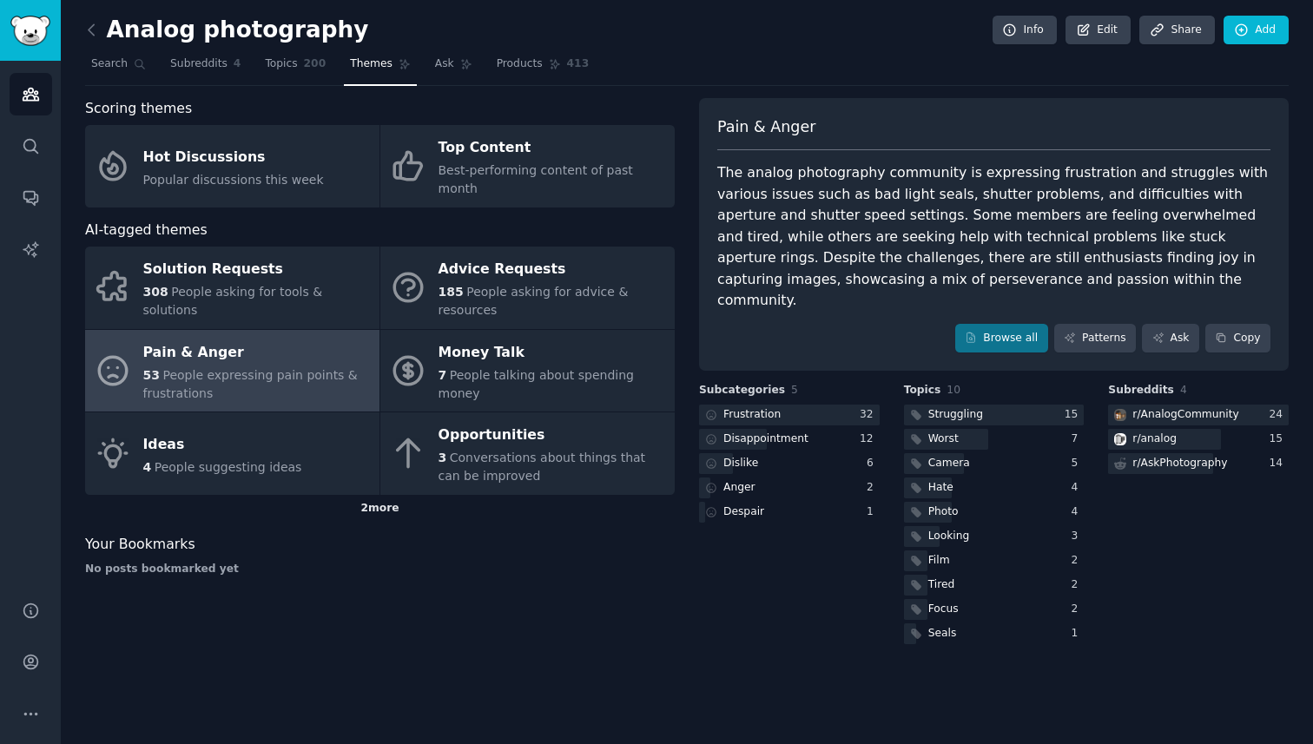
click at [382, 495] on div "2 more" at bounding box center [380, 509] width 590 height 28
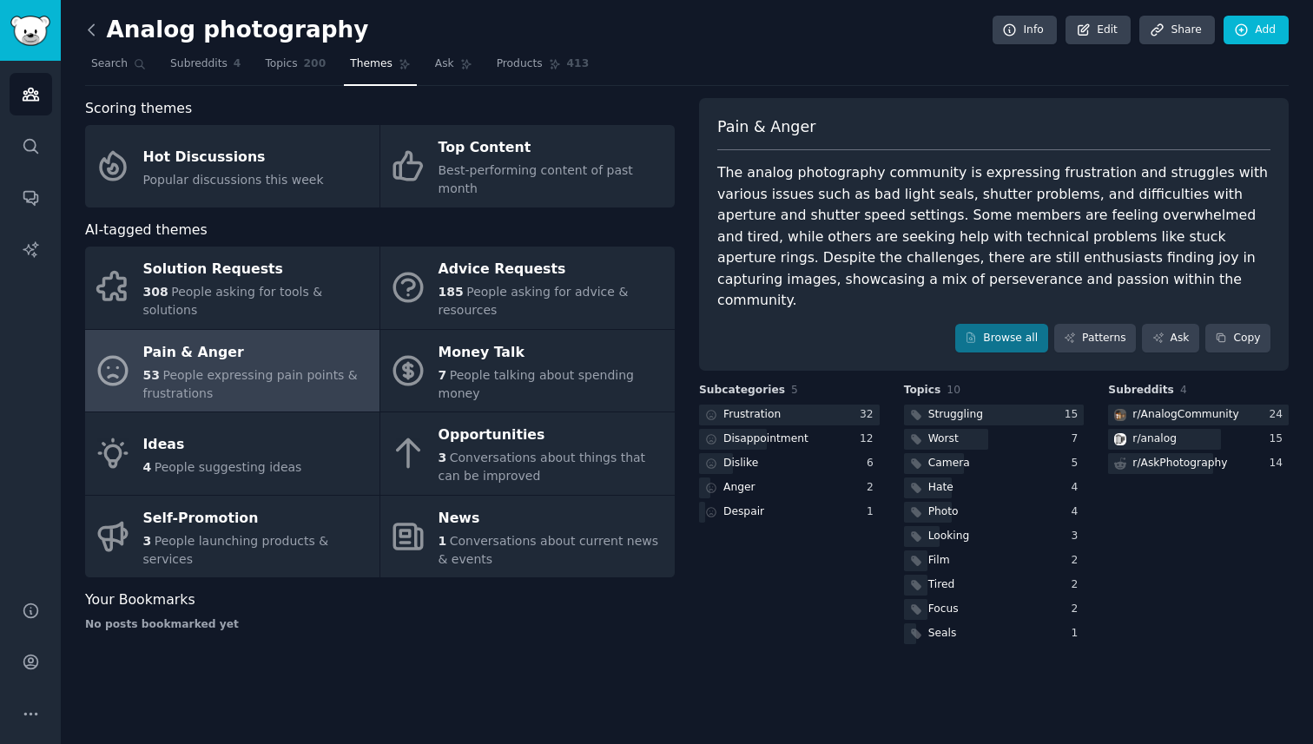
click at [93, 36] on icon at bounding box center [92, 30] width 18 height 18
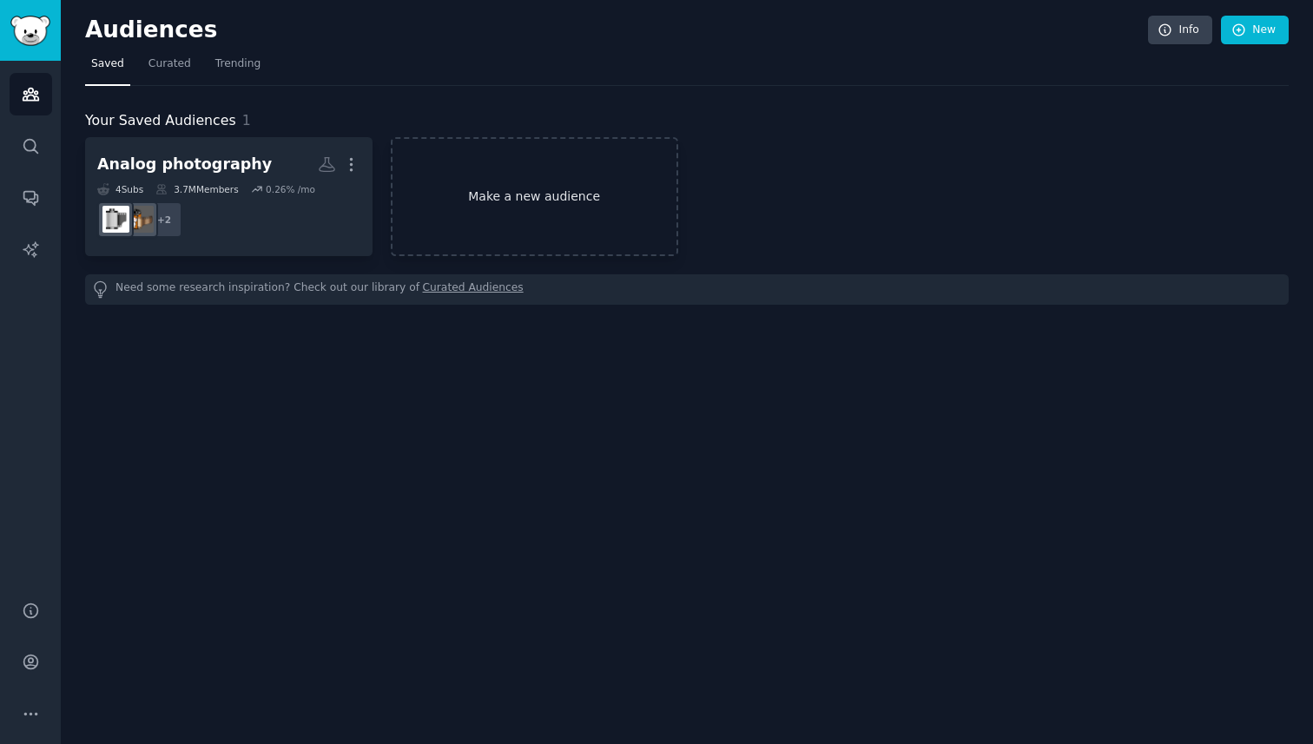
click at [562, 207] on link "Make a new audience" at bounding box center [535, 196] width 288 height 119
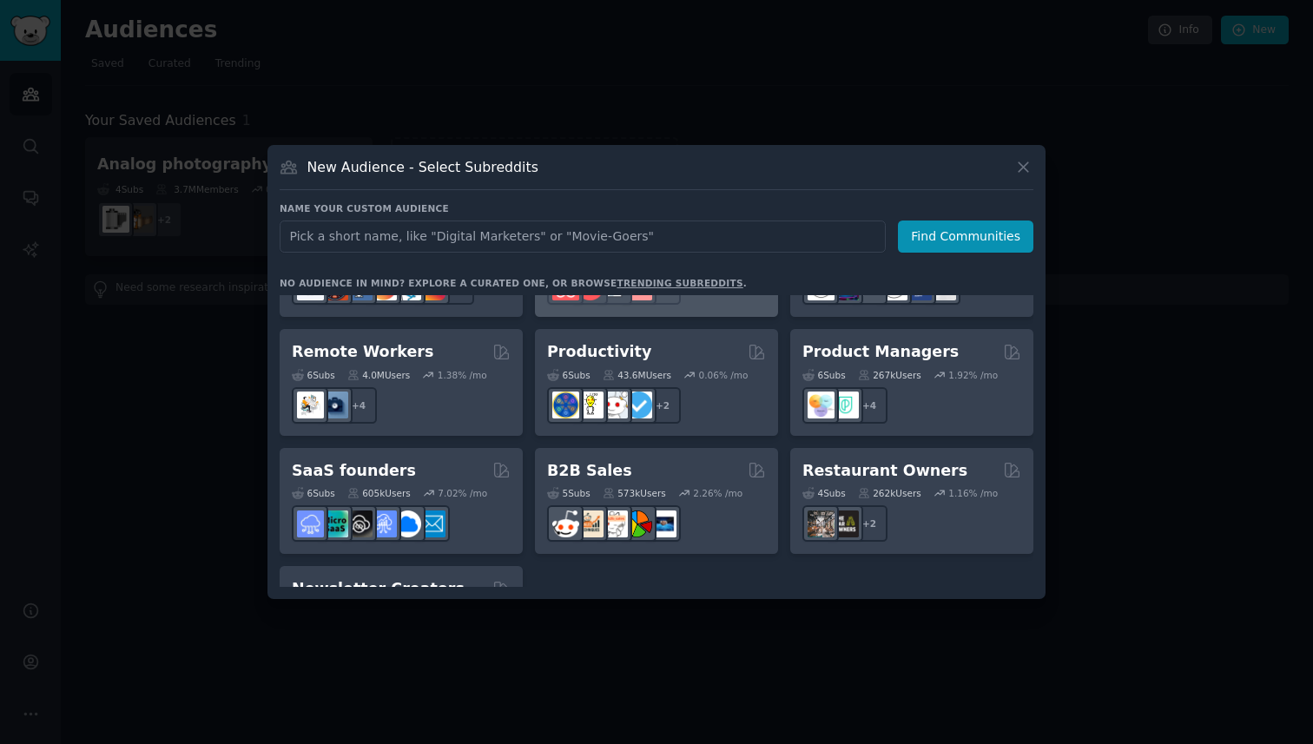
scroll to position [1356, 0]
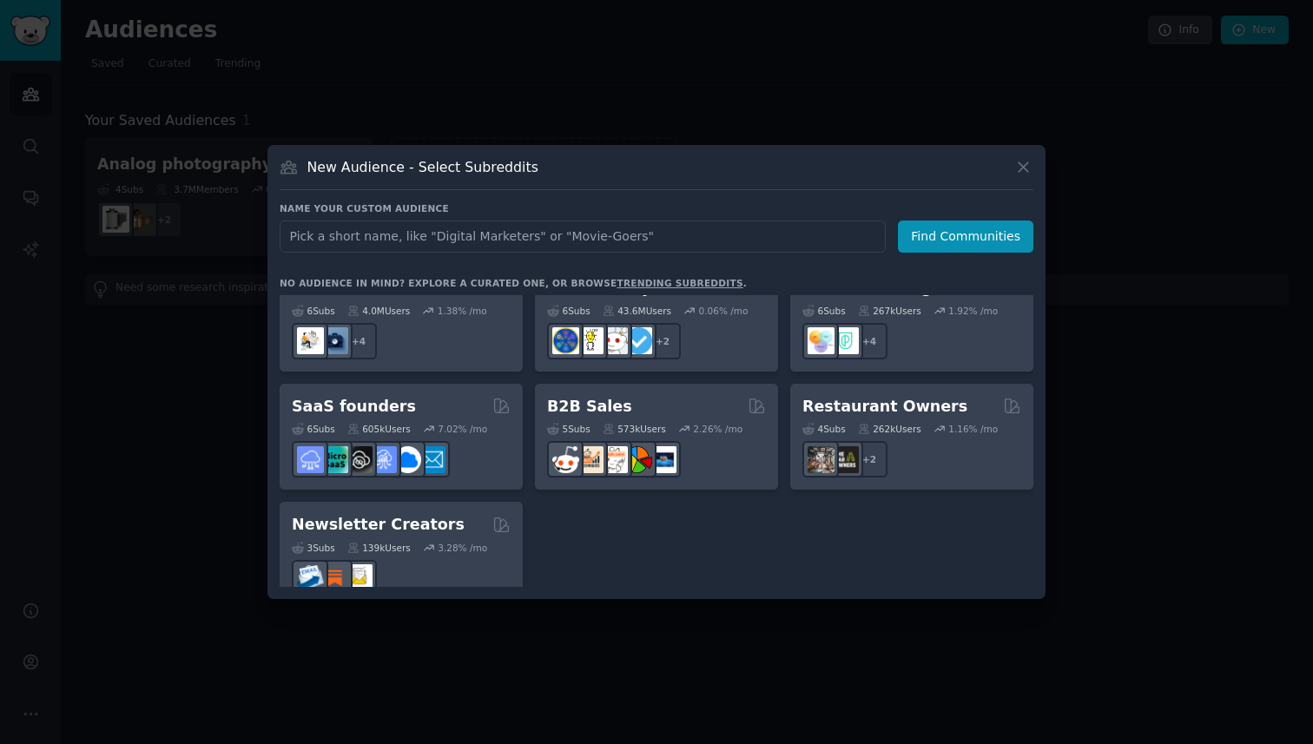
click at [451, 229] on input "text" at bounding box center [583, 237] width 606 height 32
type input "[DEMOGRAPHIC_DATA] learner"
click button "Find Communities" at bounding box center [966, 237] width 136 height 32
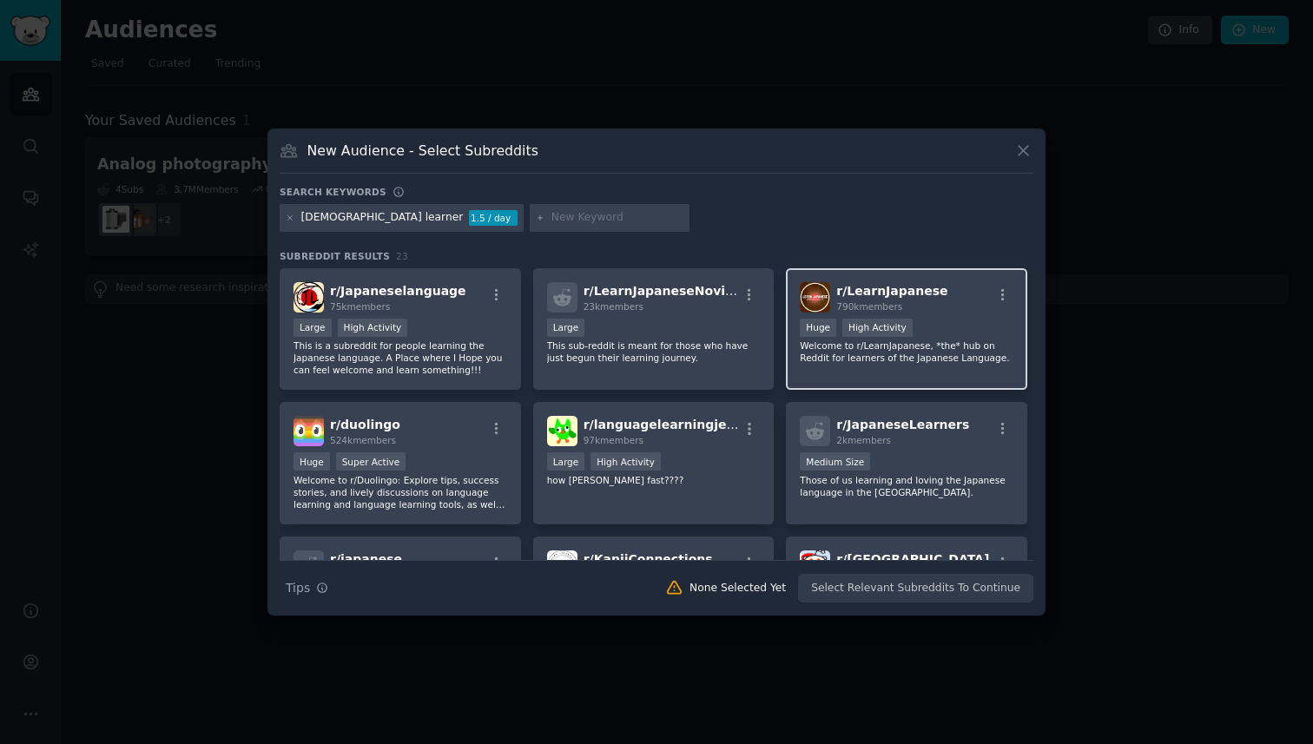
click at [848, 362] on p "Welcome to r/LearnJapanese, *the* hub on Reddit for learners of the Japanese La…" at bounding box center [907, 352] width 214 height 24
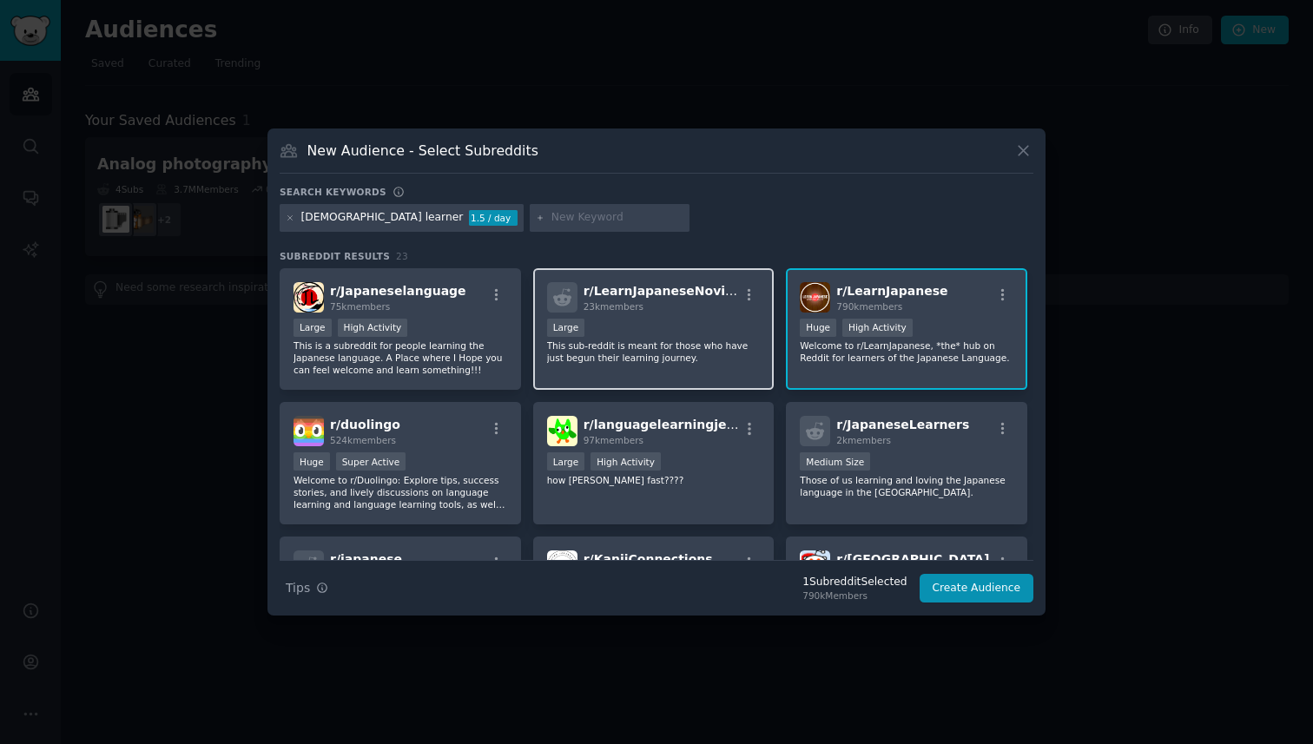
click at [689, 362] on p "This sub-reddit is meant for those who have just begun their learning journey." at bounding box center [654, 352] width 214 height 24
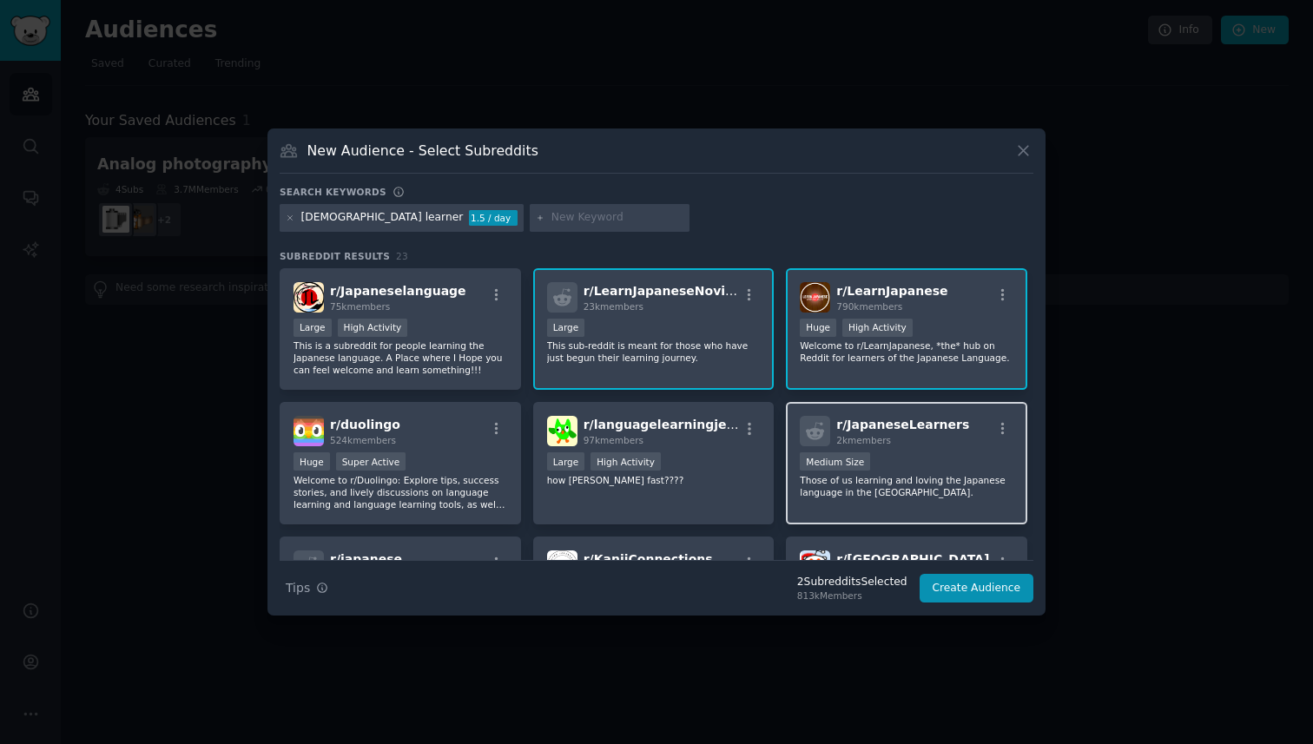
click at [858, 511] on div "r/ JapaneseLearners 2k members 1000 - 10,000 members Medium Size Those of us le…" at bounding box center [906, 463] width 241 height 122
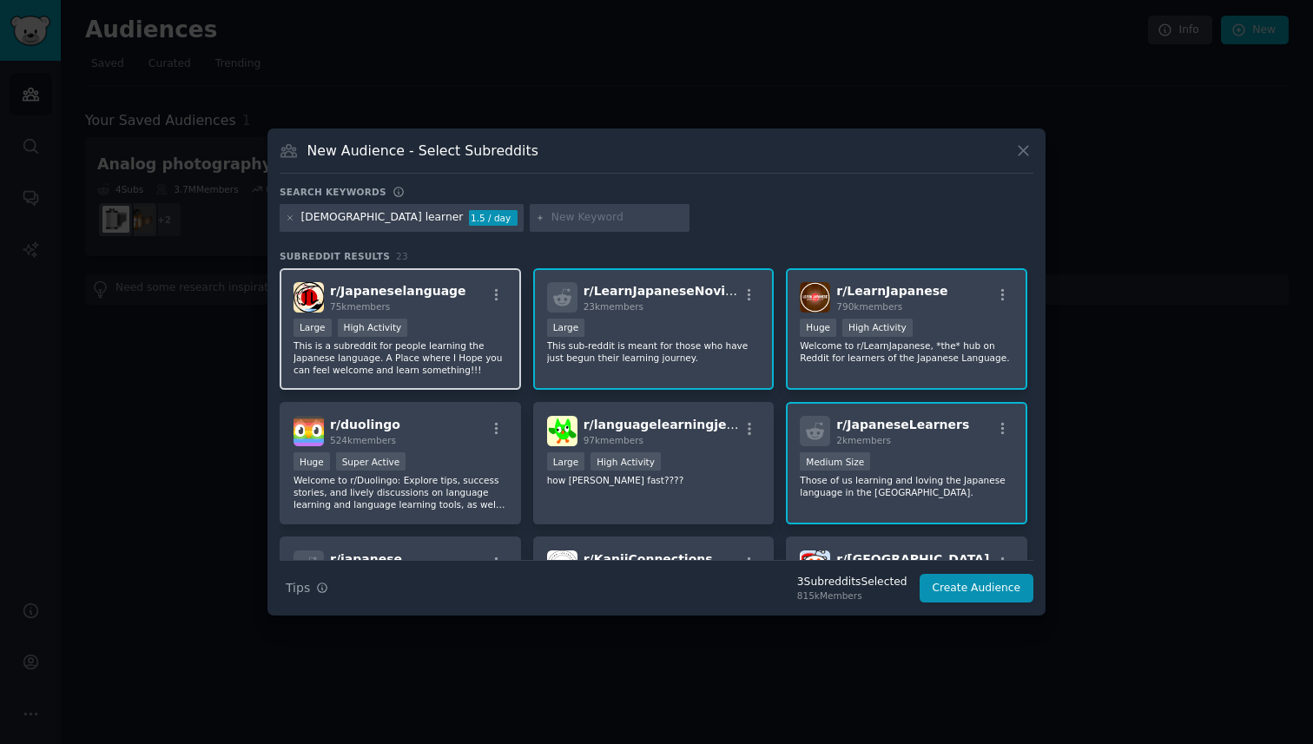
click at [368, 341] on p "This is a subreddit for people learning the Japanese language. A Place where I …" at bounding box center [401, 358] width 214 height 36
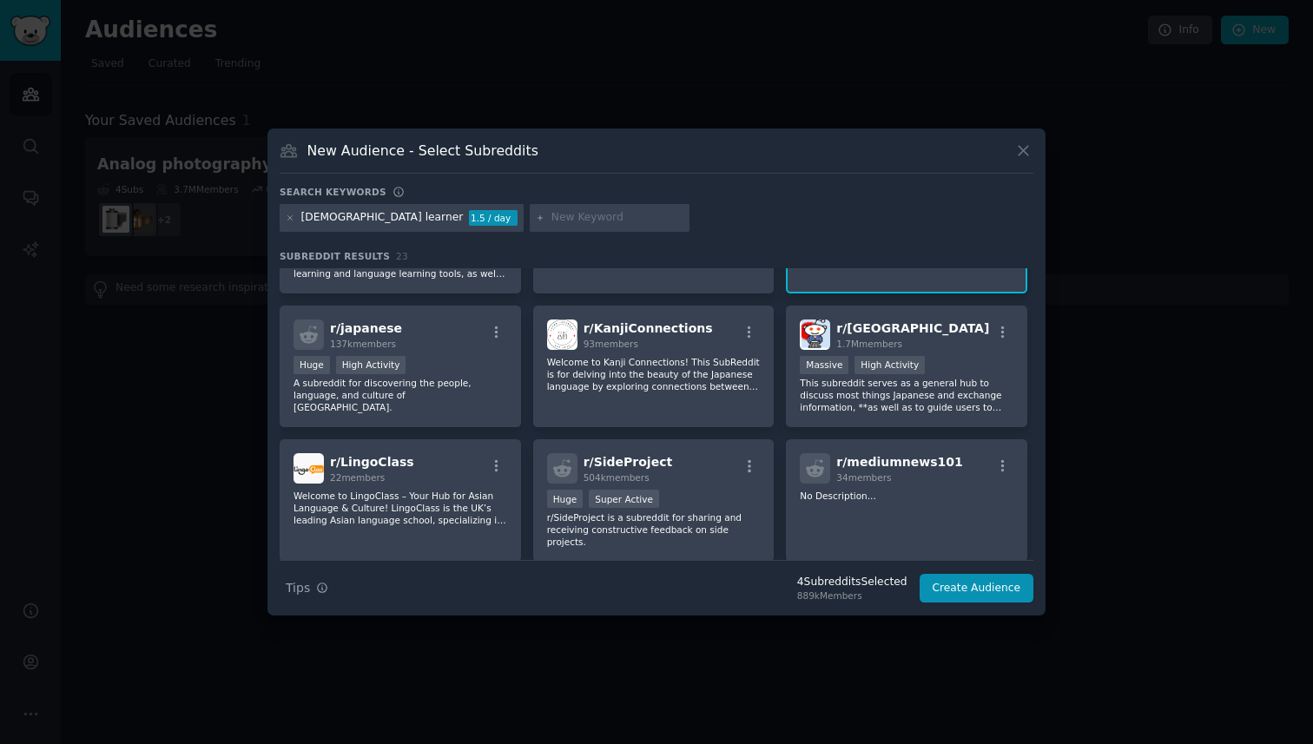
scroll to position [220, 0]
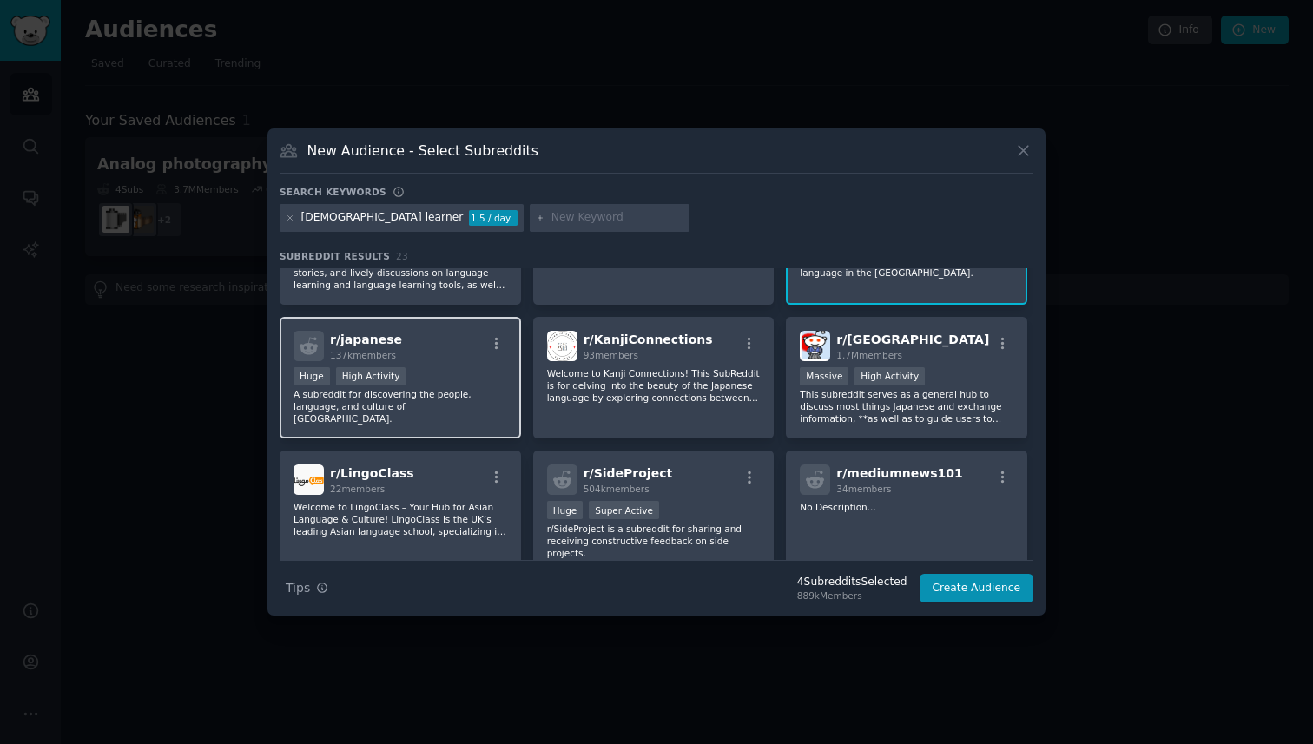
click at [480, 374] on div "Huge High Activity" at bounding box center [401, 378] width 214 height 22
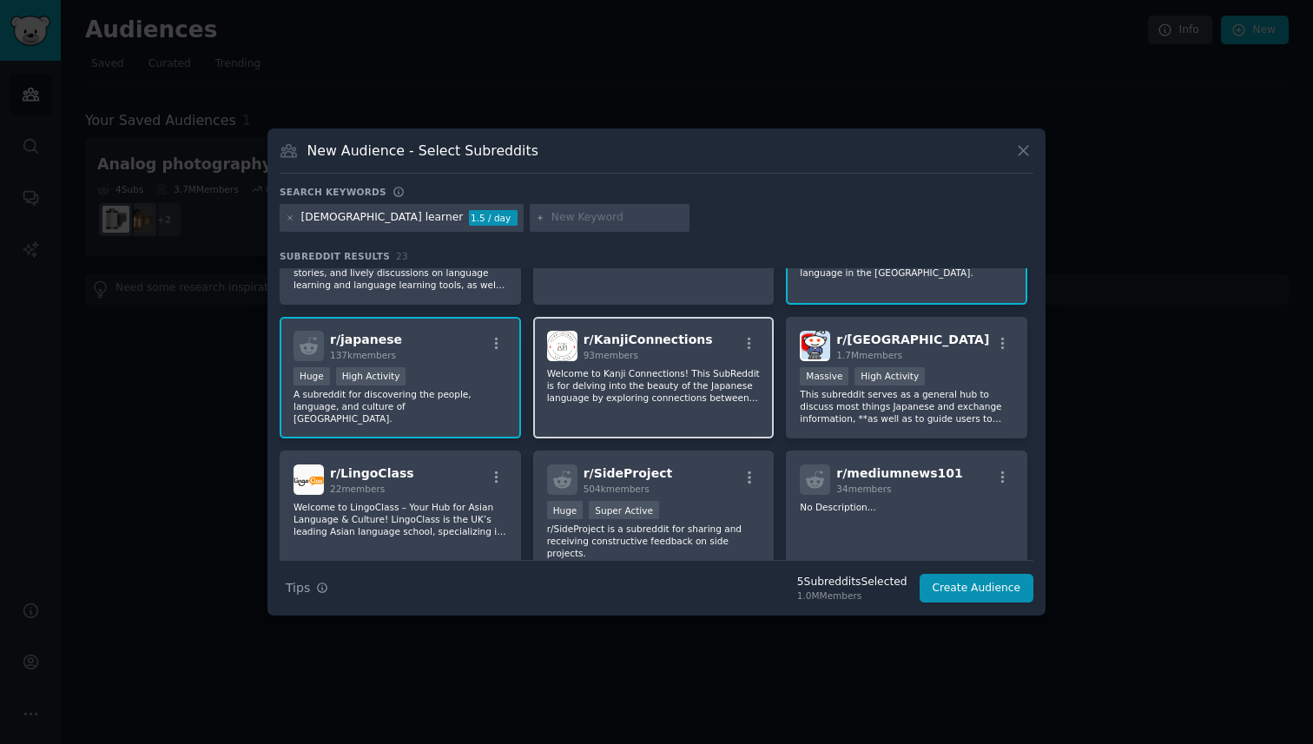
click at [625, 389] on p "Welcome to Kanji Connections! This SubReddit is for delving into the beauty of …" at bounding box center [654, 385] width 214 height 36
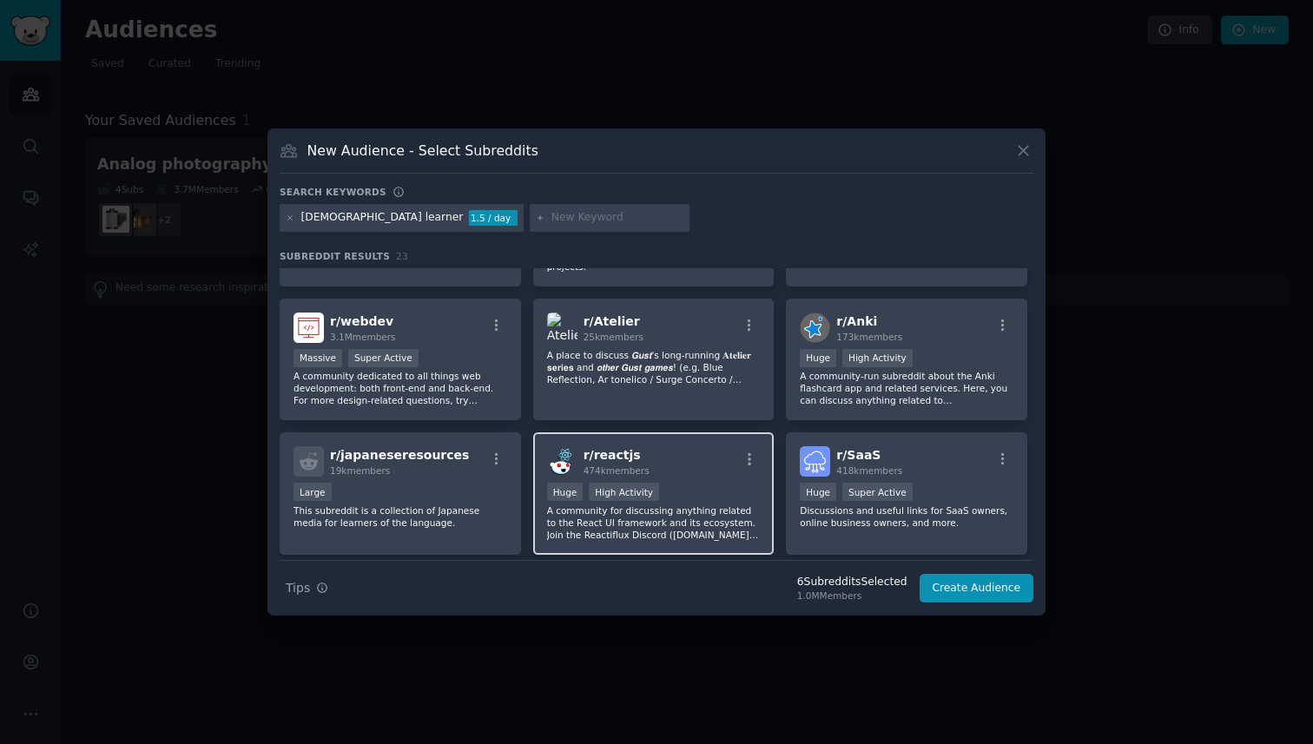
scroll to position [514, 0]
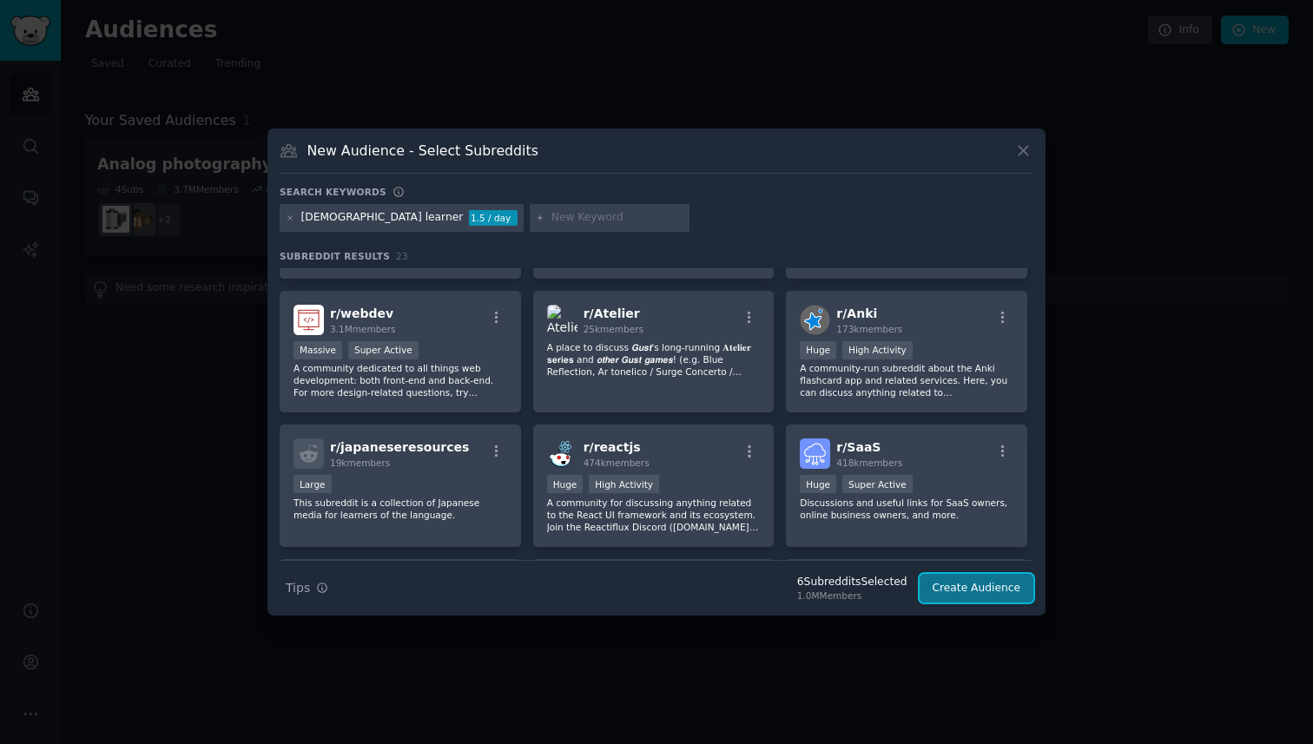
click at [954, 593] on button "Create Audience" at bounding box center [977, 589] width 115 height 30
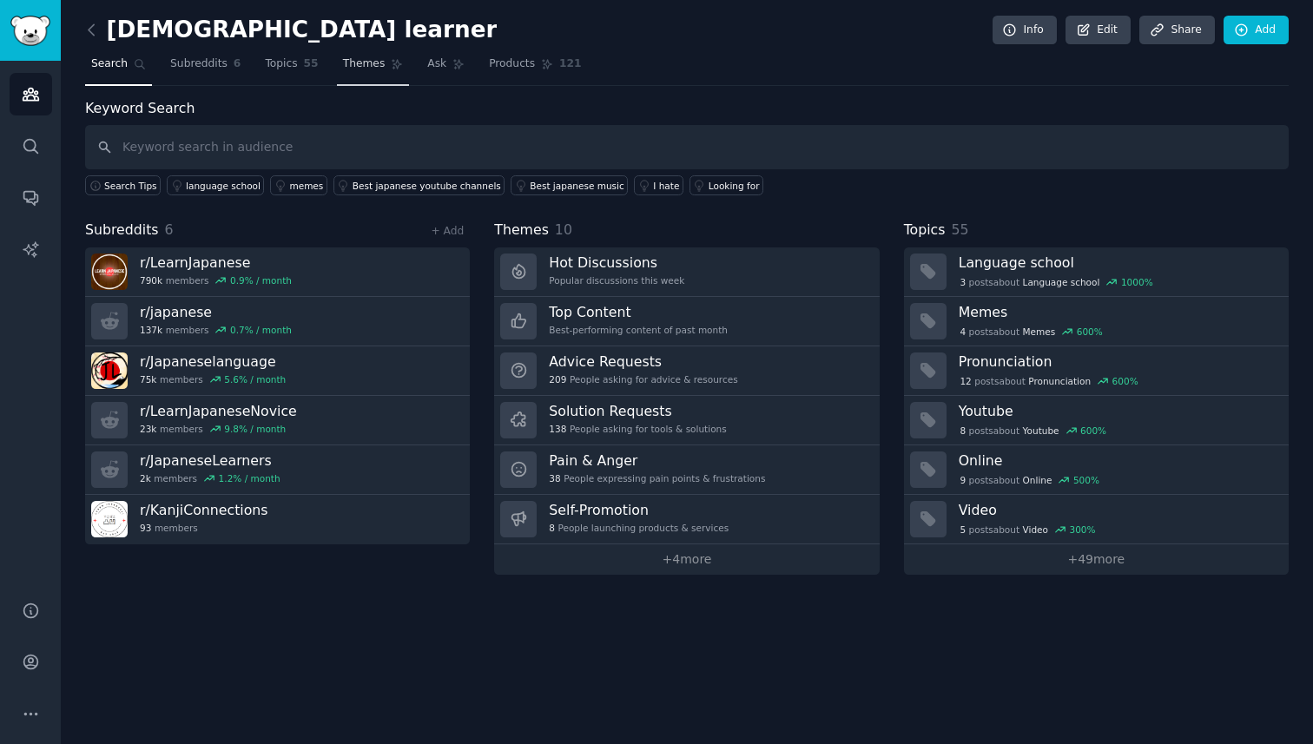
click at [362, 70] on span "Themes" at bounding box center [364, 64] width 43 height 16
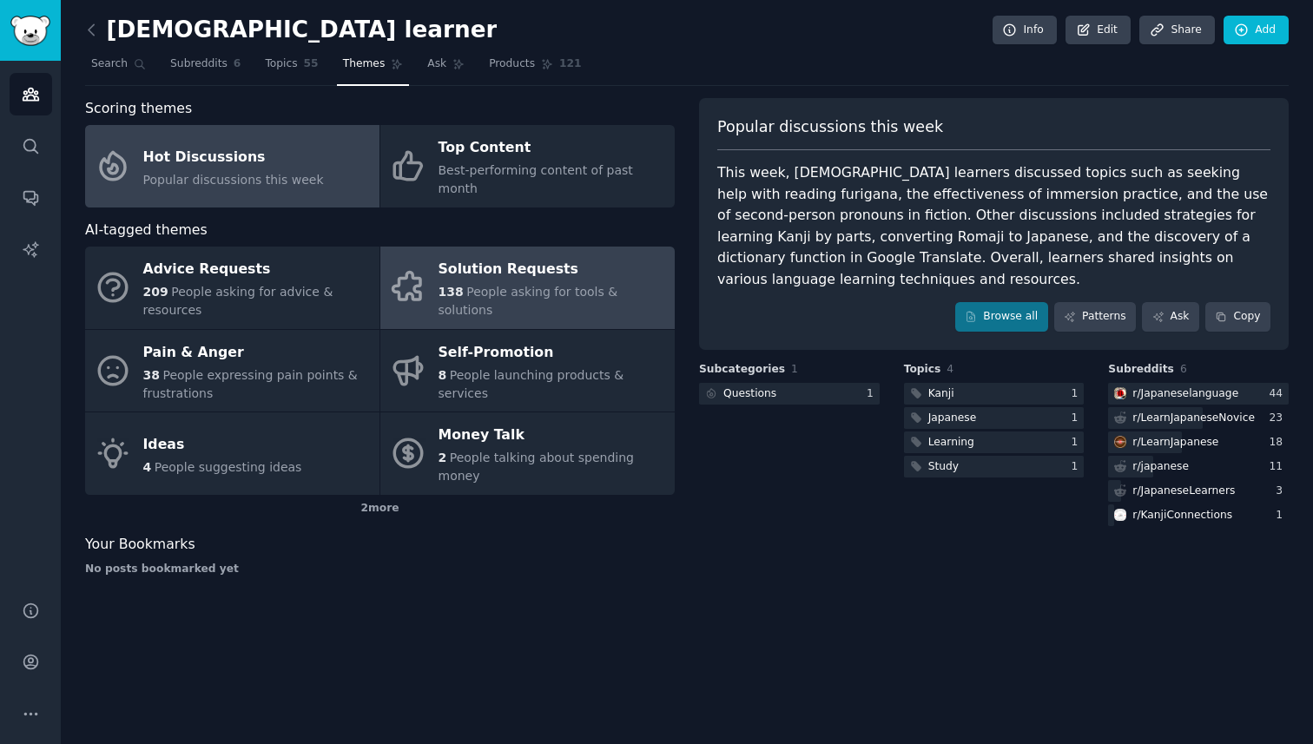
click at [483, 262] on div "Solution Requests" at bounding box center [553, 270] width 228 height 28
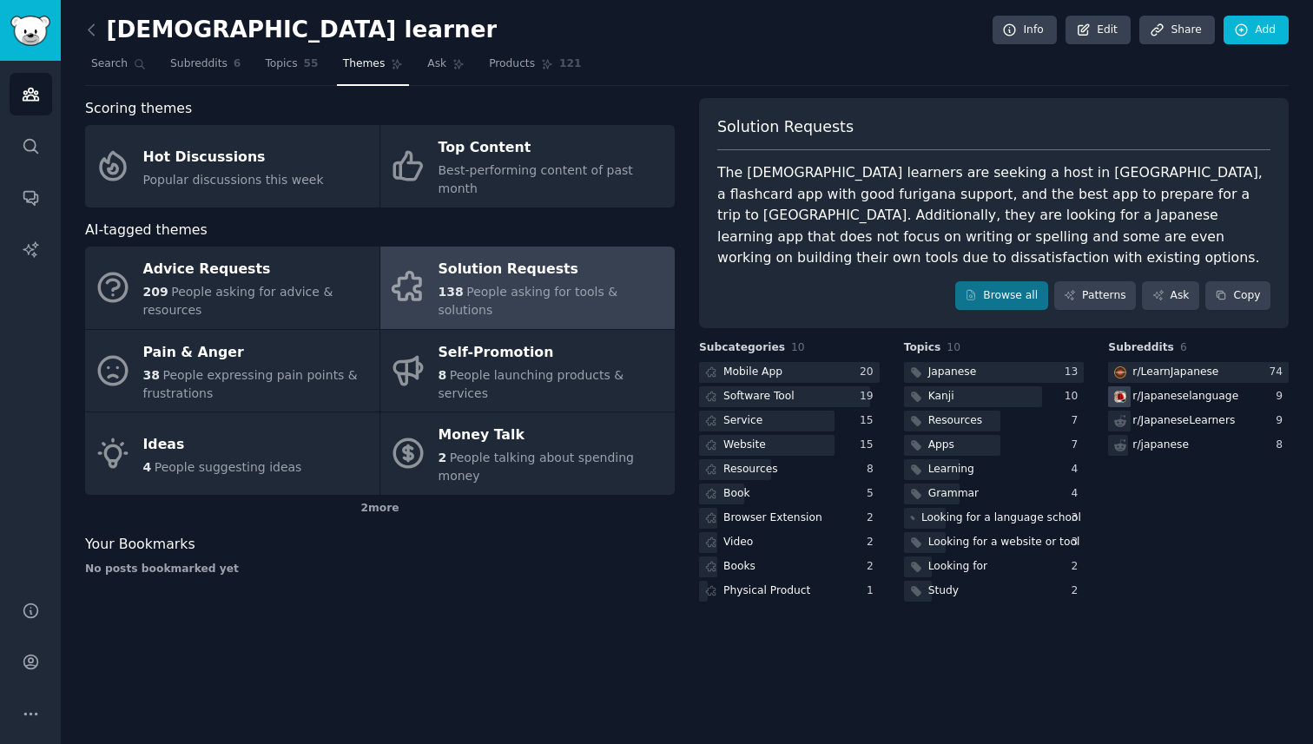
click at [1165, 389] on div "r/ Japaneselanguage" at bounding box center [1186, 397] width 106 height 16
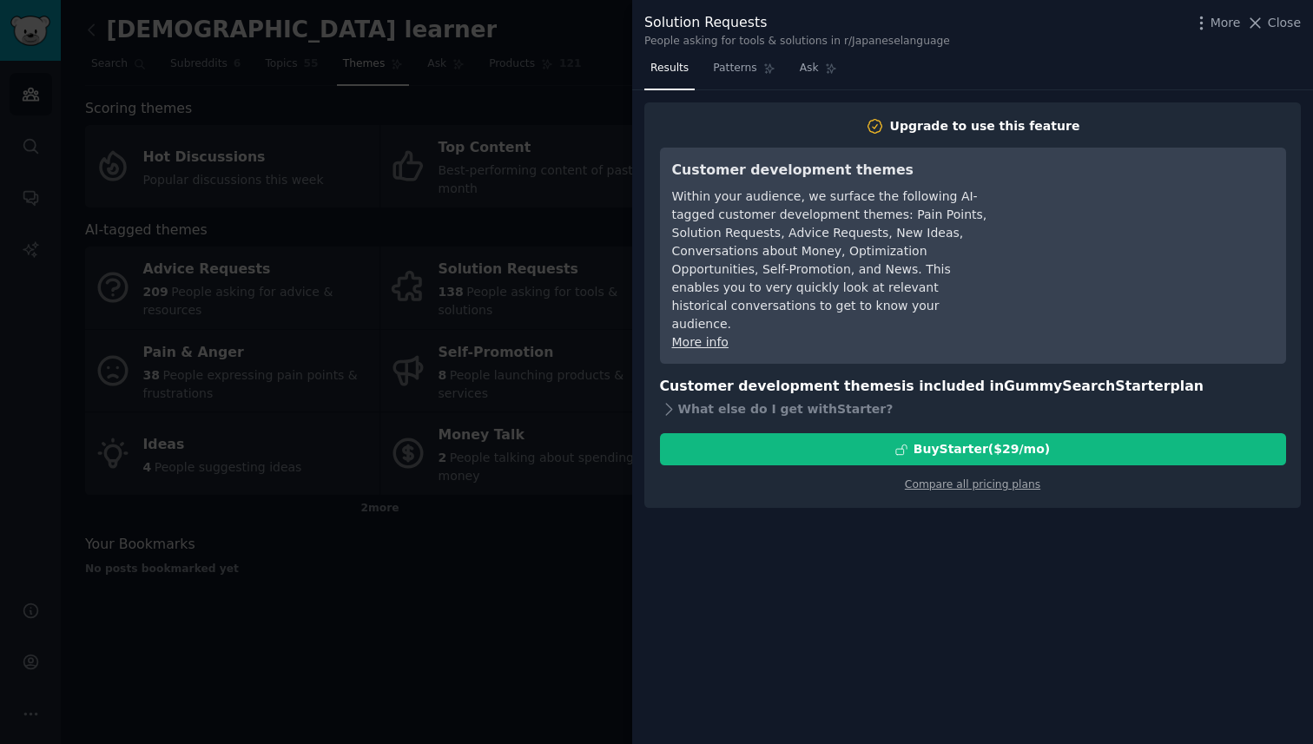
click at [1292, 34] on div "Solution Requests People asking for tools & solutions in r/Japaneselanguage Mor…" at bounding box center [973, 30] width 657 height 36
click at [1280, 20] on span "Close" at bounding box center [1284, 23] width 33 height 18
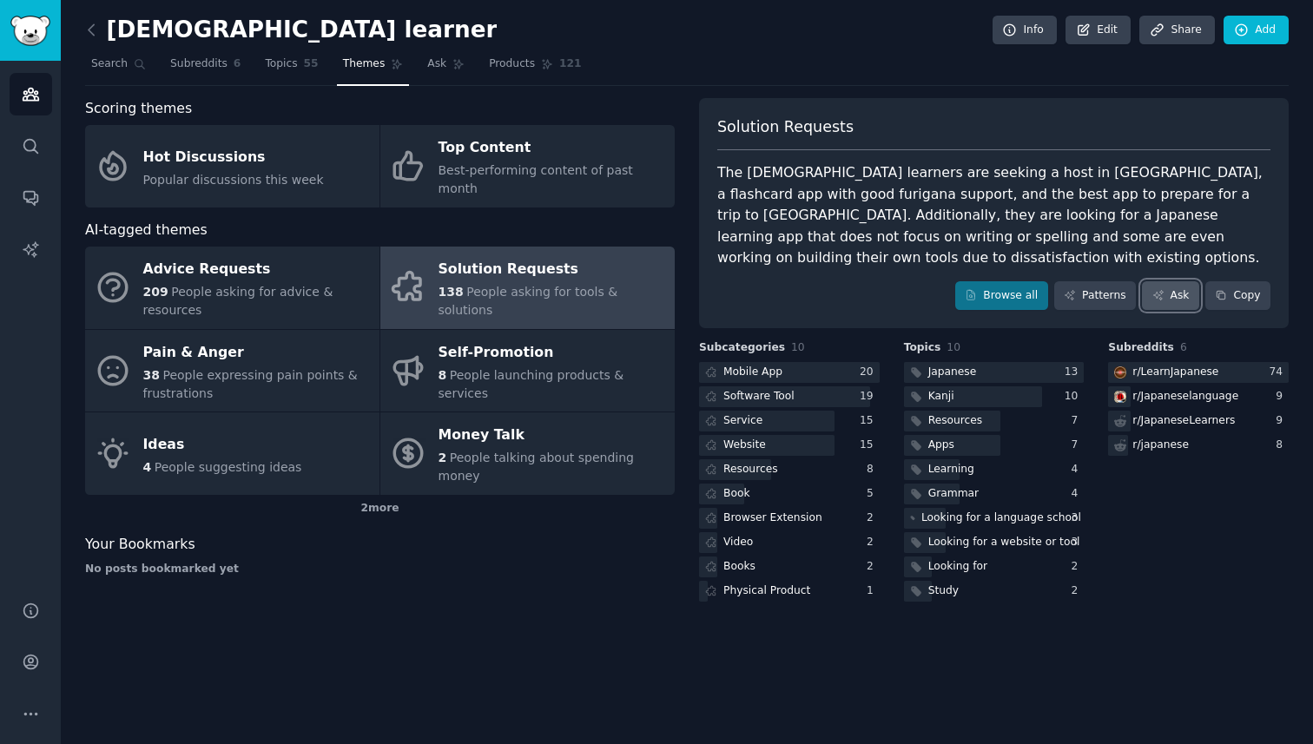
click at [1157, 281] on link "Ask" at bounding box center [1170, 296] width 57 height 30
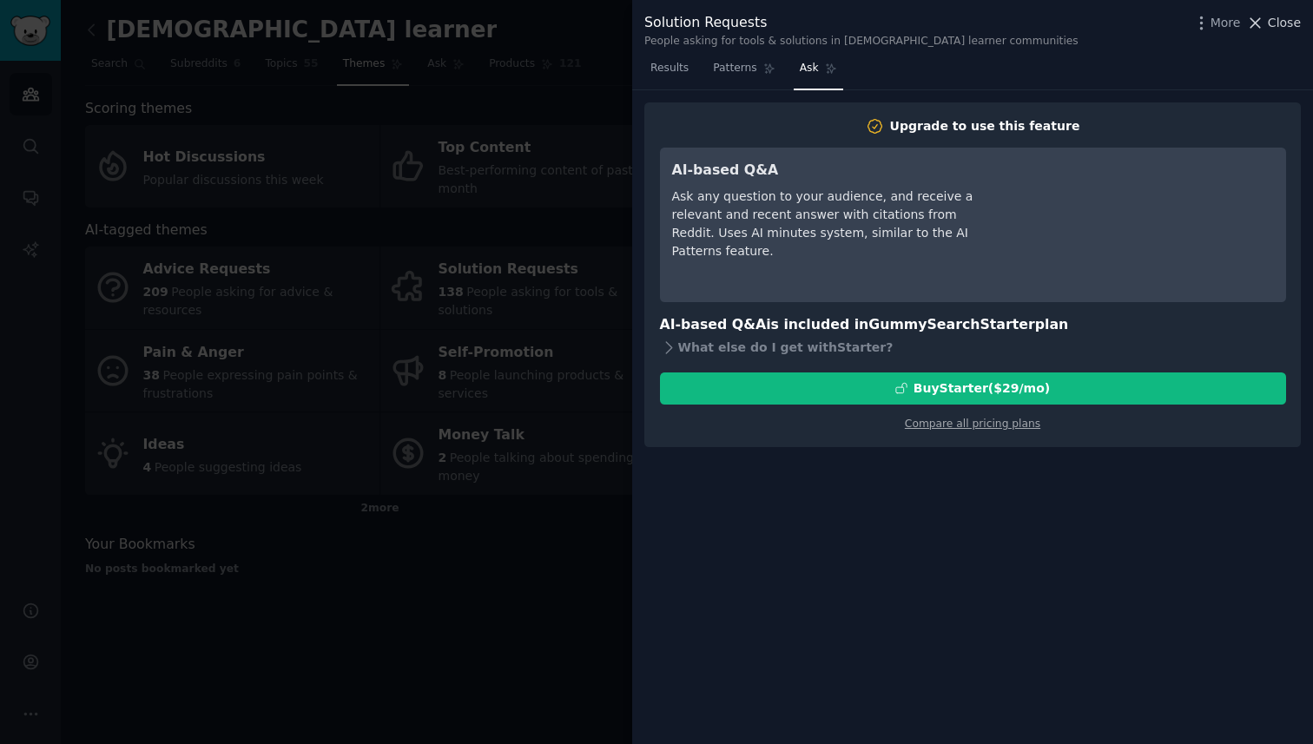
click at [1276, 27] on span "Close" at bounding box center [1284, 23] width 33 height 18
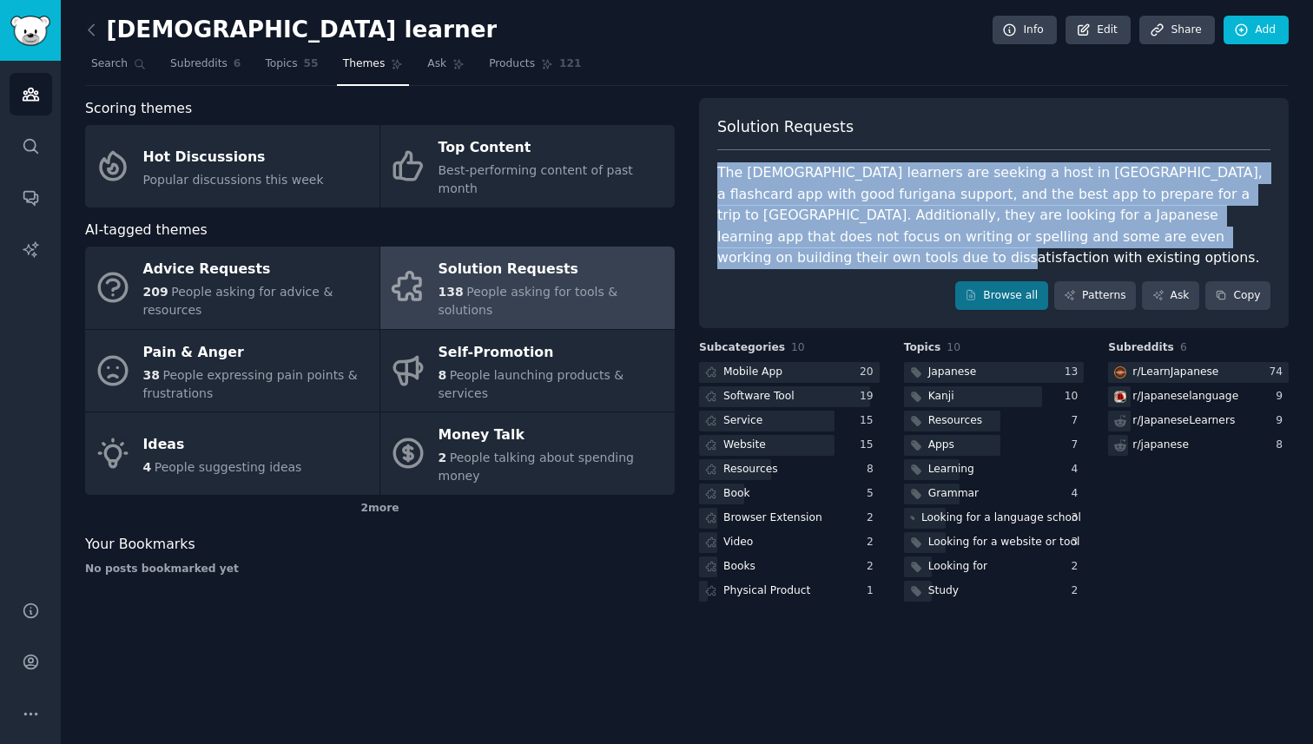
drag, startPoint x: 1217, startPoint y: 234, endPoint x: 789, endPoint y: 140, distance: 438.4
click at [789, 140] on div "Solution Requests The [DEMOGRAPHIC_DATA] learners are seeking a host in [GEOGRA…" at bounding box center [994, 213] width 590 height 231
copy div "The [DEMOGRAPHIC_DATA] learners are seeking a host in [GEOGRAPHIC_DATA], a flas…"
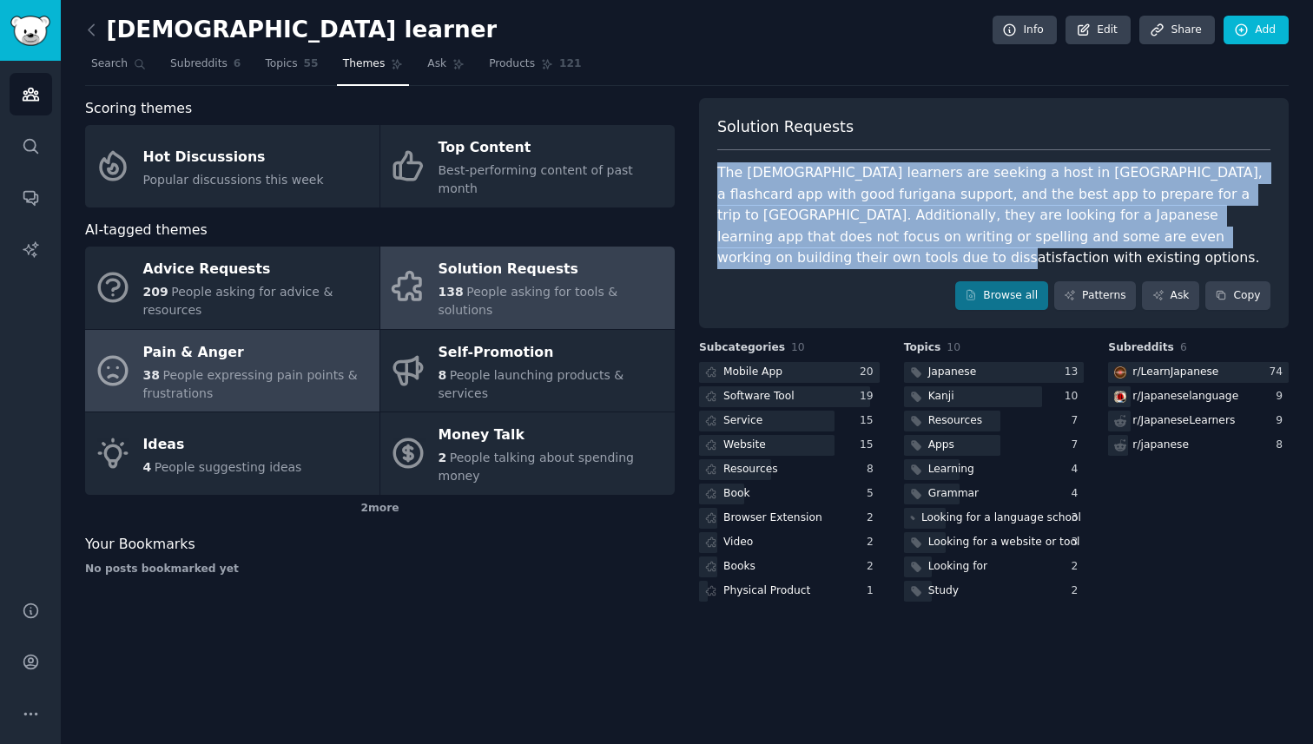
click at [289, 368] on span "People expressing pain points & frustrations" at bounding box center [250, 384] width 215 height 32
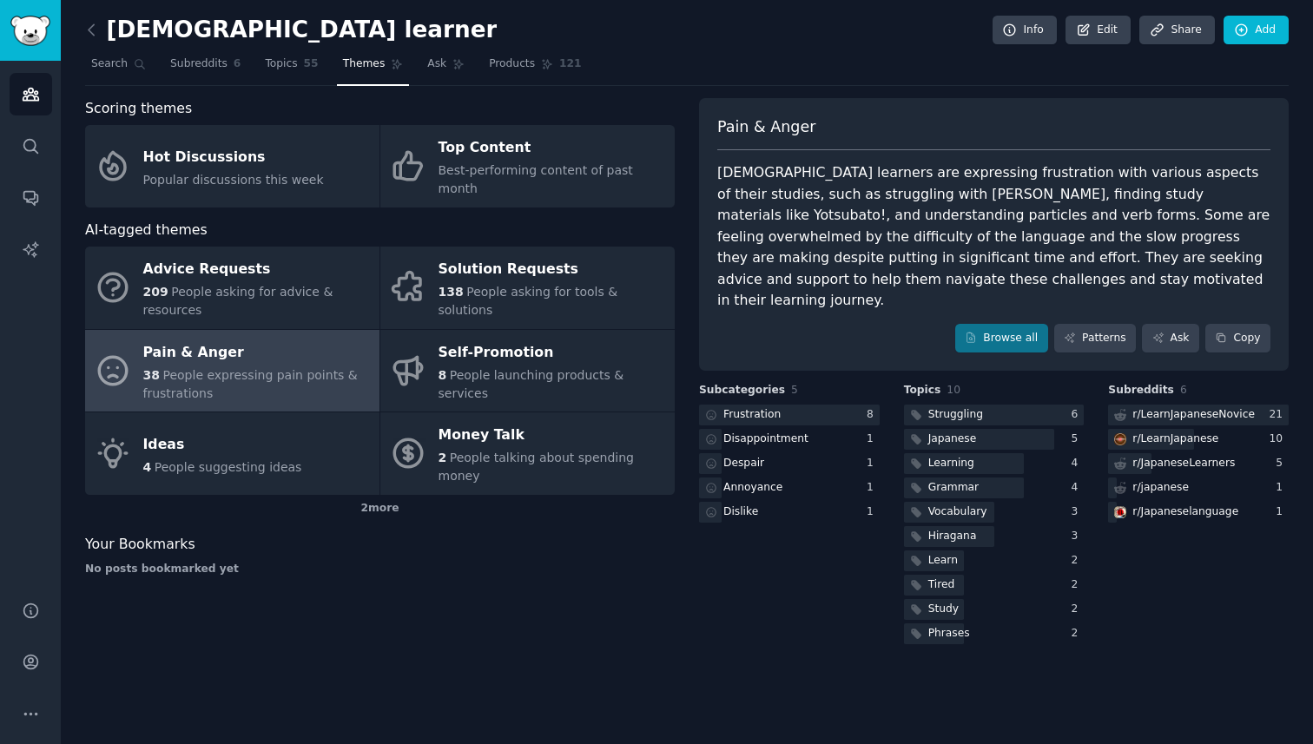
click at [838, 193] on div "[DEMOGRAPHIC_DATA] learners are expressing frustration with various aspects of …" at bounding box center [993, 236] width 553 height 149
copy div "Anki"
click at [1058, 189] on div "[DEMOGRAPHIC_DATA] learners are expressing frustration with various aspects of …" at bounding box center [993, 236] width 553 height 149
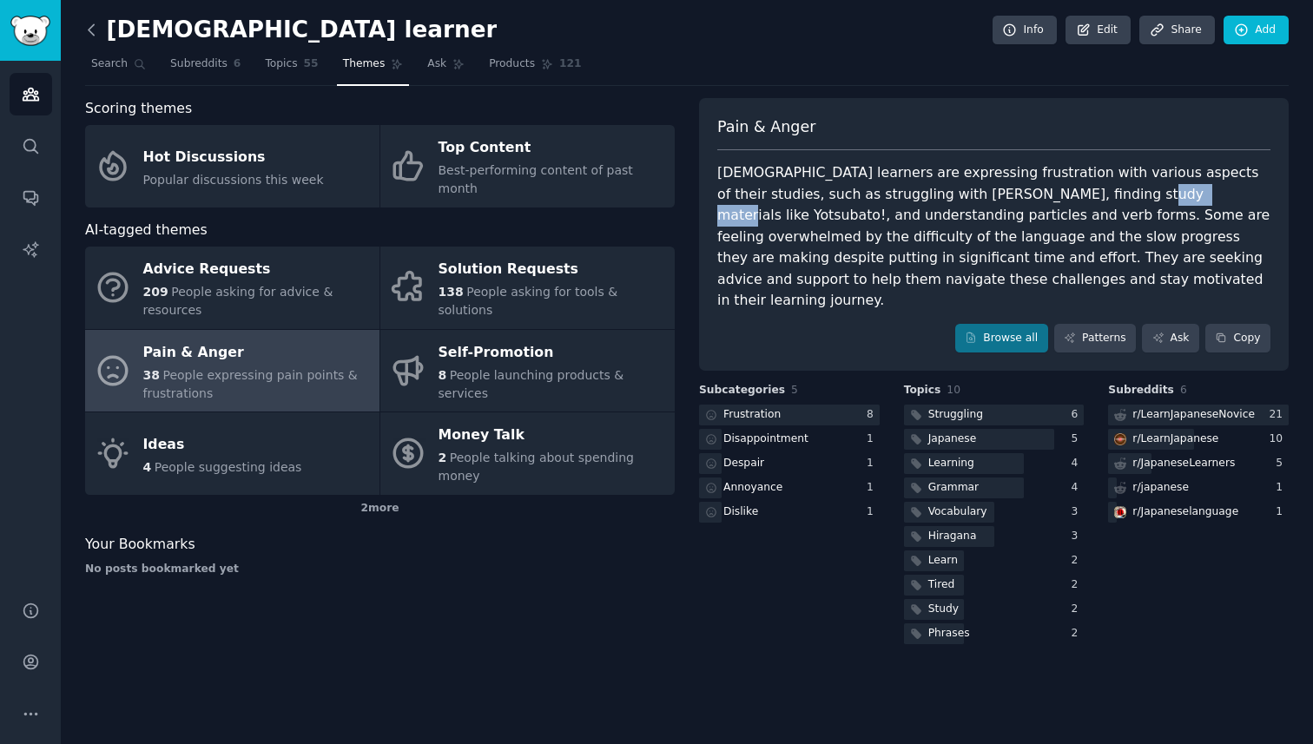
click at [93, 35] on icon at bounding box center [91, 29] width 5 height 10
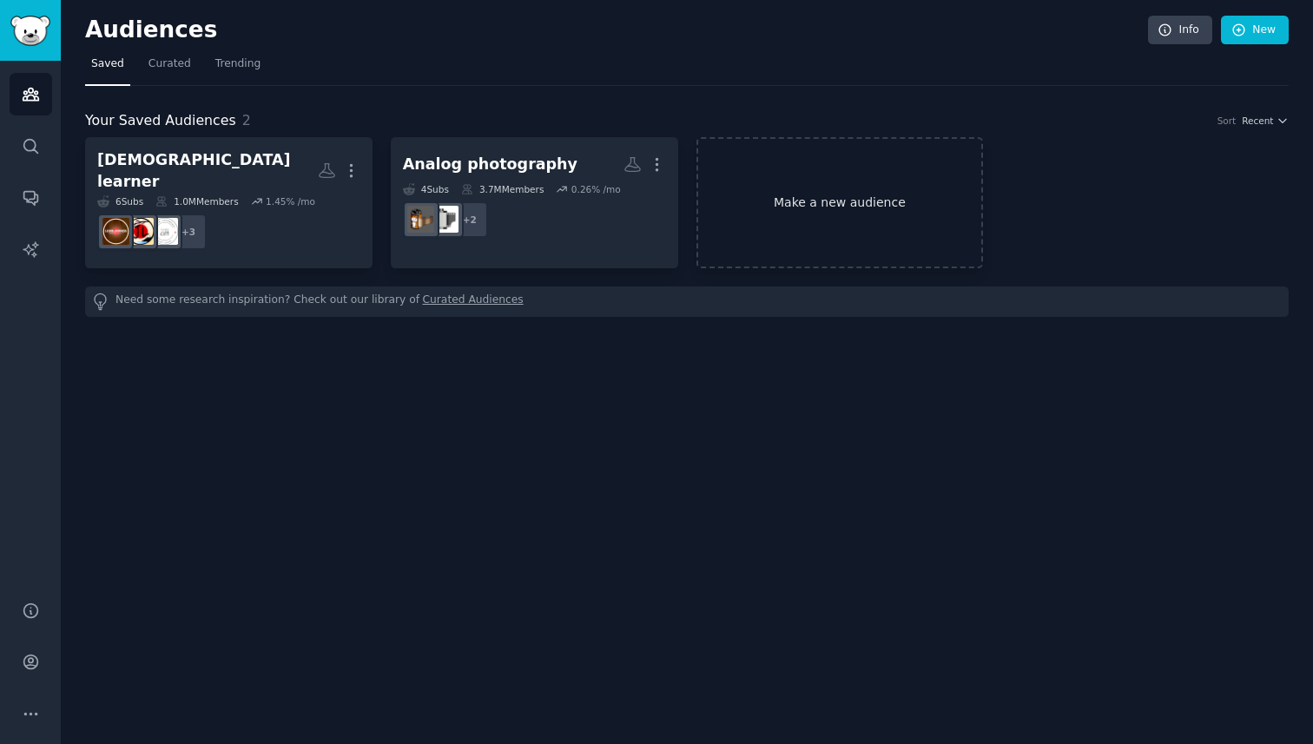
click at [883, 193] on link "Make a new audience" at bounding box center [841, 202] width 288 height 131
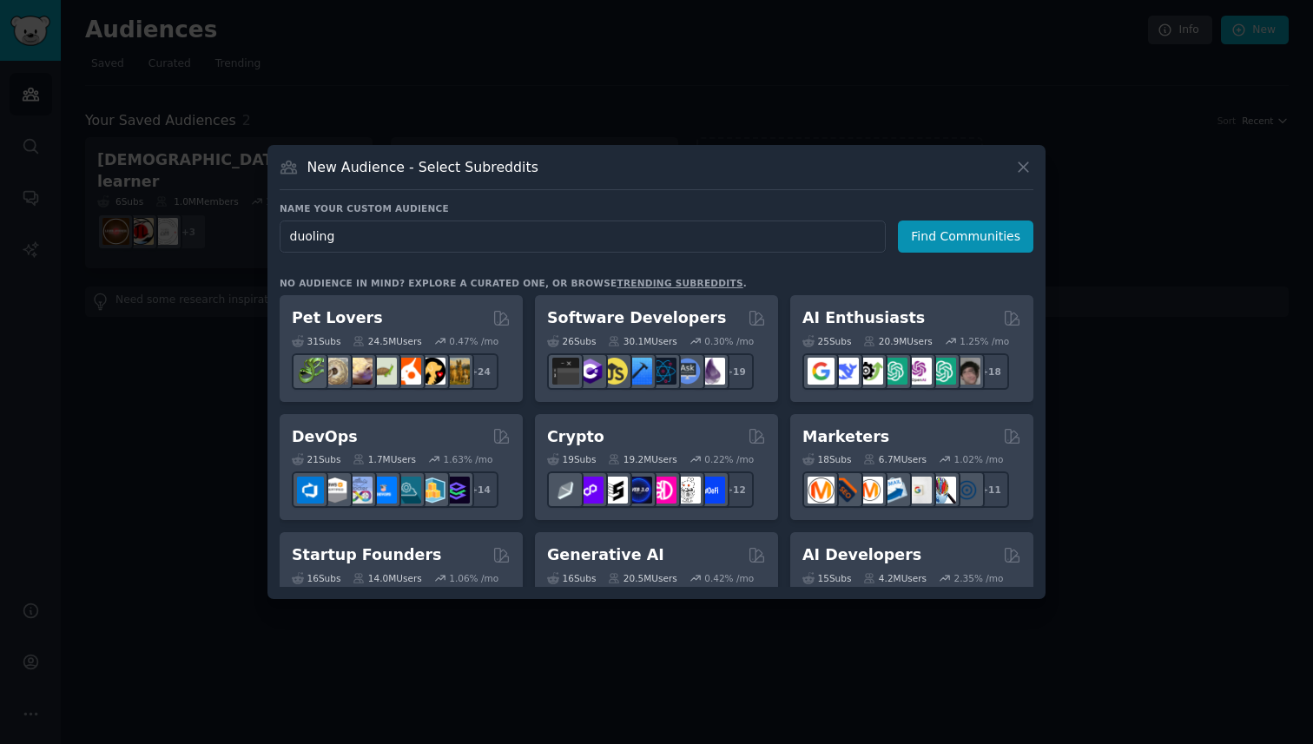
type input "duolingo"
click button "Find Communities" at bounding box center [966, 237] width 136 height 32
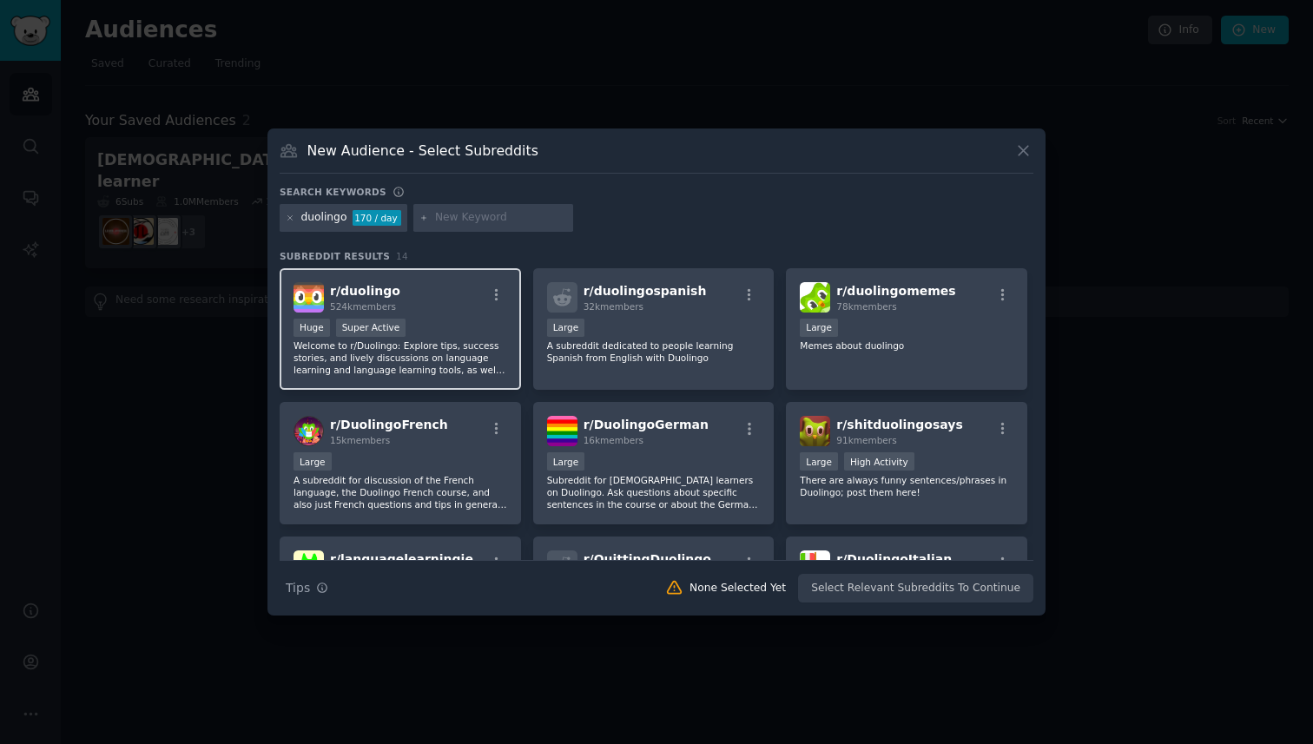
click at [448, 304] on div "r/ duolingo 524k members" at bounding box center [401, 297] width 214 height 30
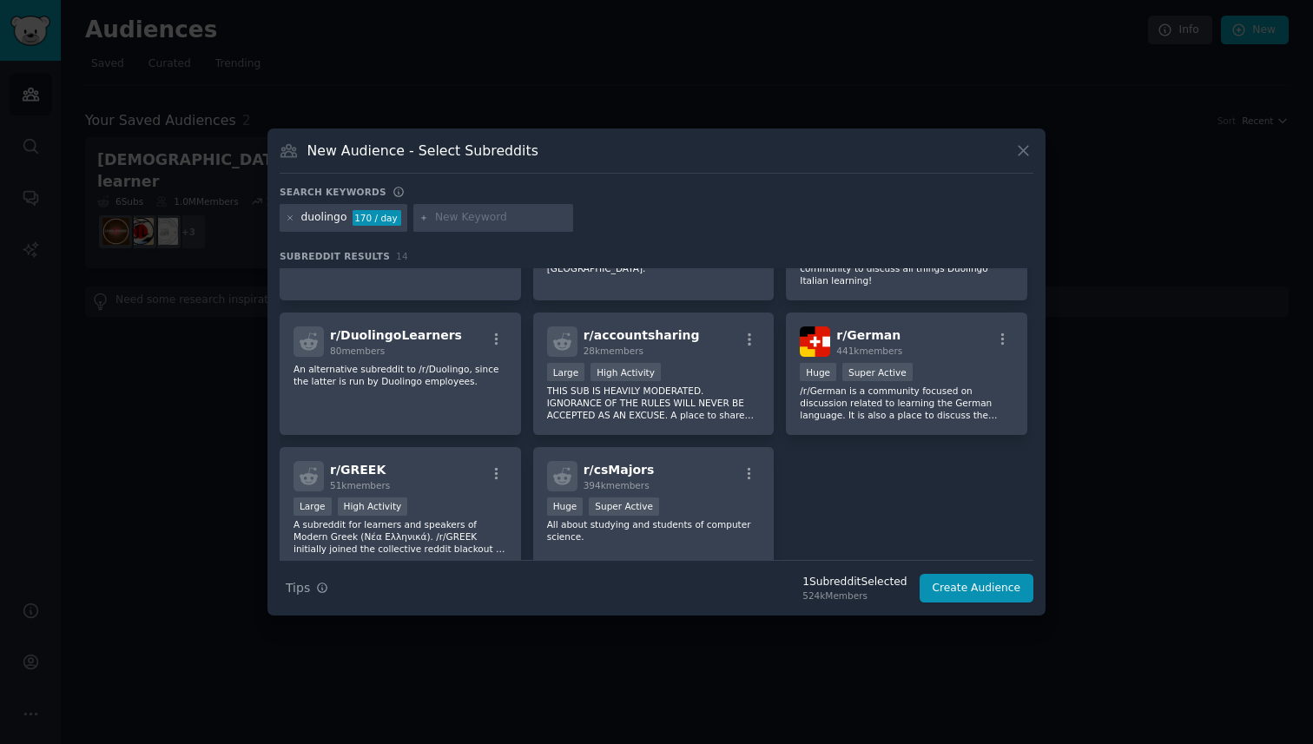
scroll to position [355, 0]
click at [968, 586] on button "Create Audience" at bounding box center [977, 589] width 115 height 30
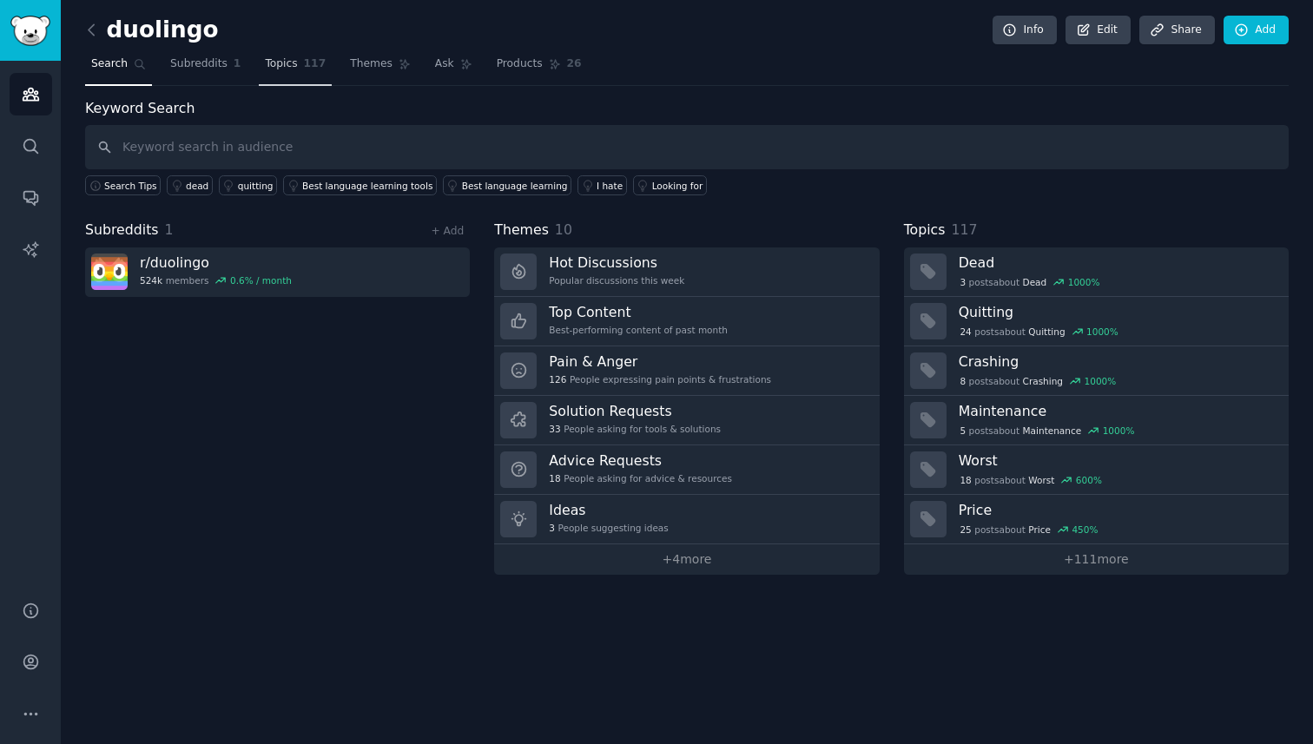
click at [289, 66] on span "Topics" at bounding box center [281, 64] width 32 height 16
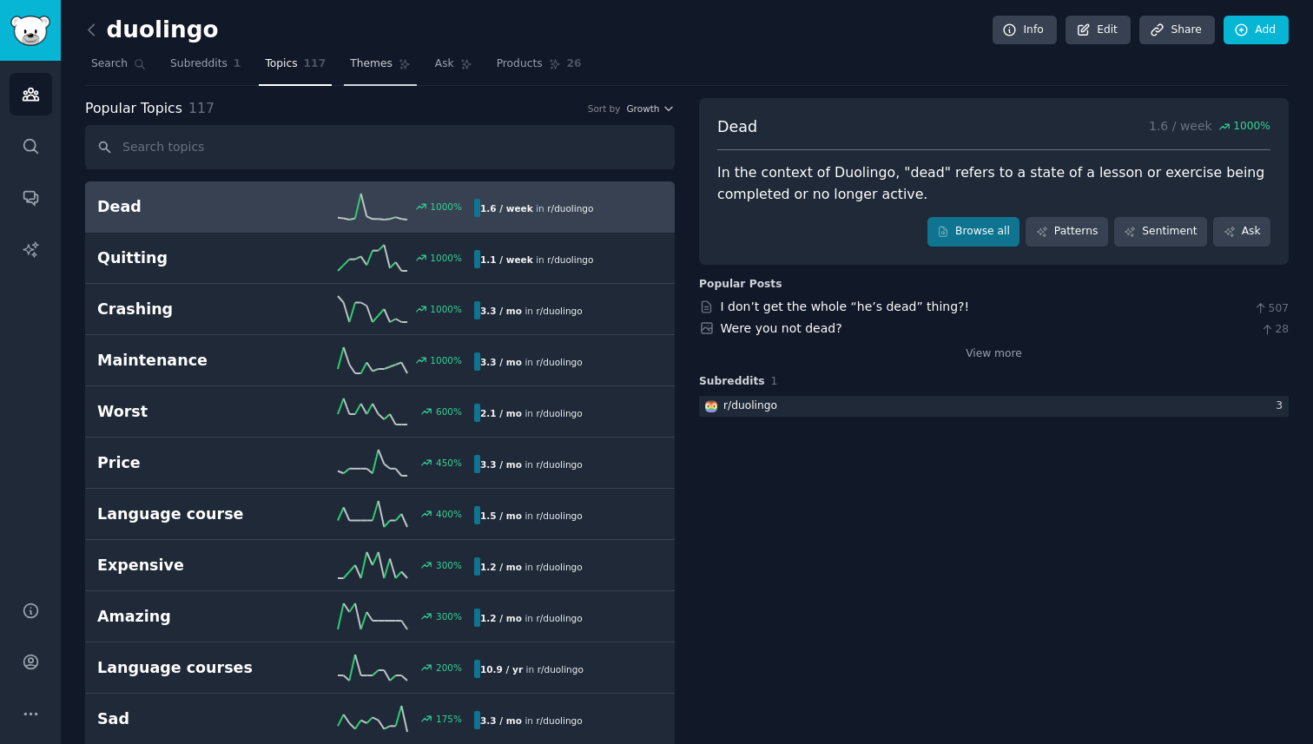
click at [370, 68] on span "Themes" at bounding box center [371, 64] width 43 height 16
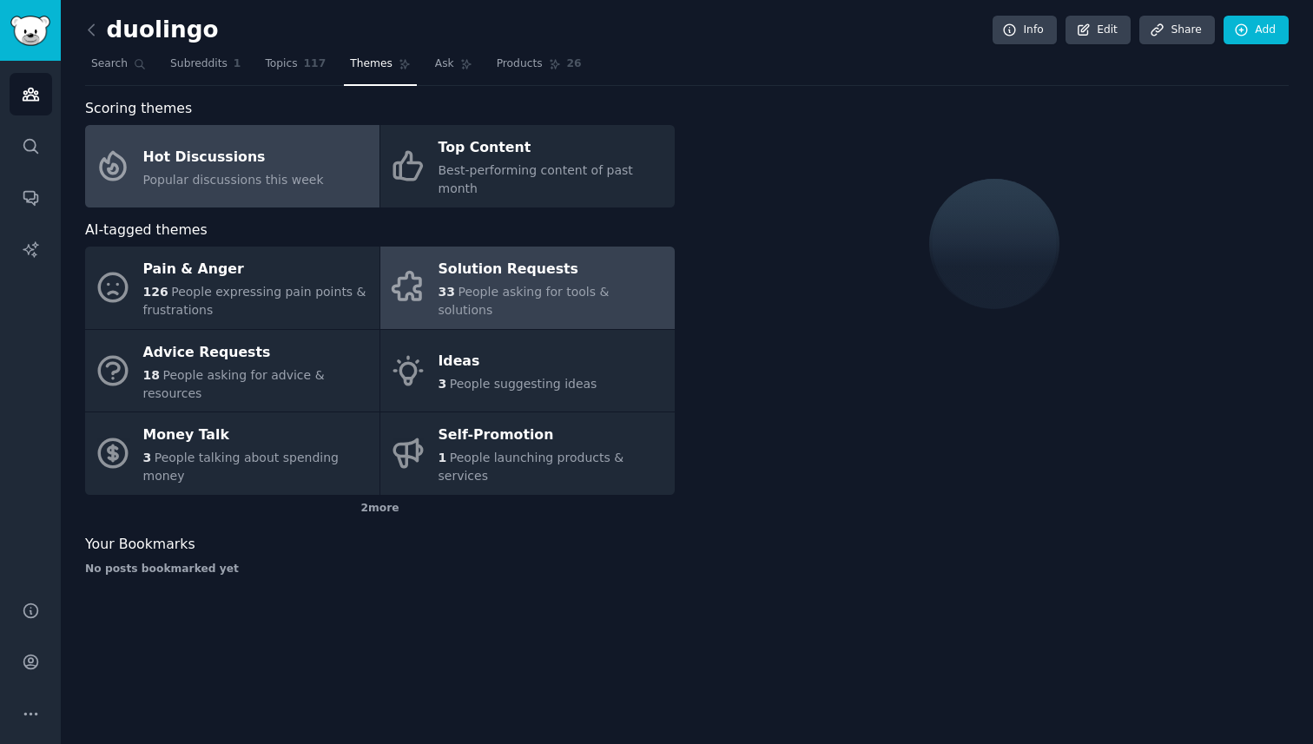
click at [526, 302] on link "Solution Requests 33 People asking for tools & solutions" at bounding box center [527, 288] width 294 height 83
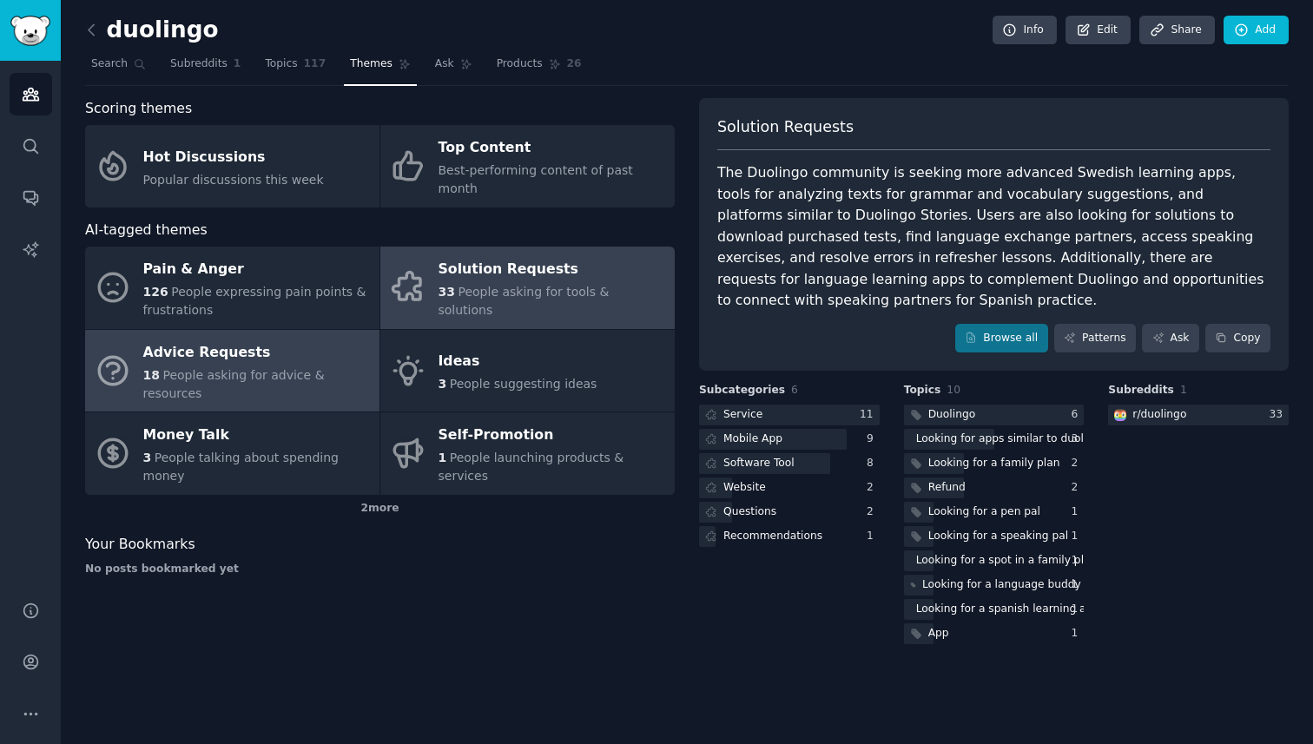
click at [230, 339] on div "Advice Requests" at bounding box center [257, 353] width 228 height 28
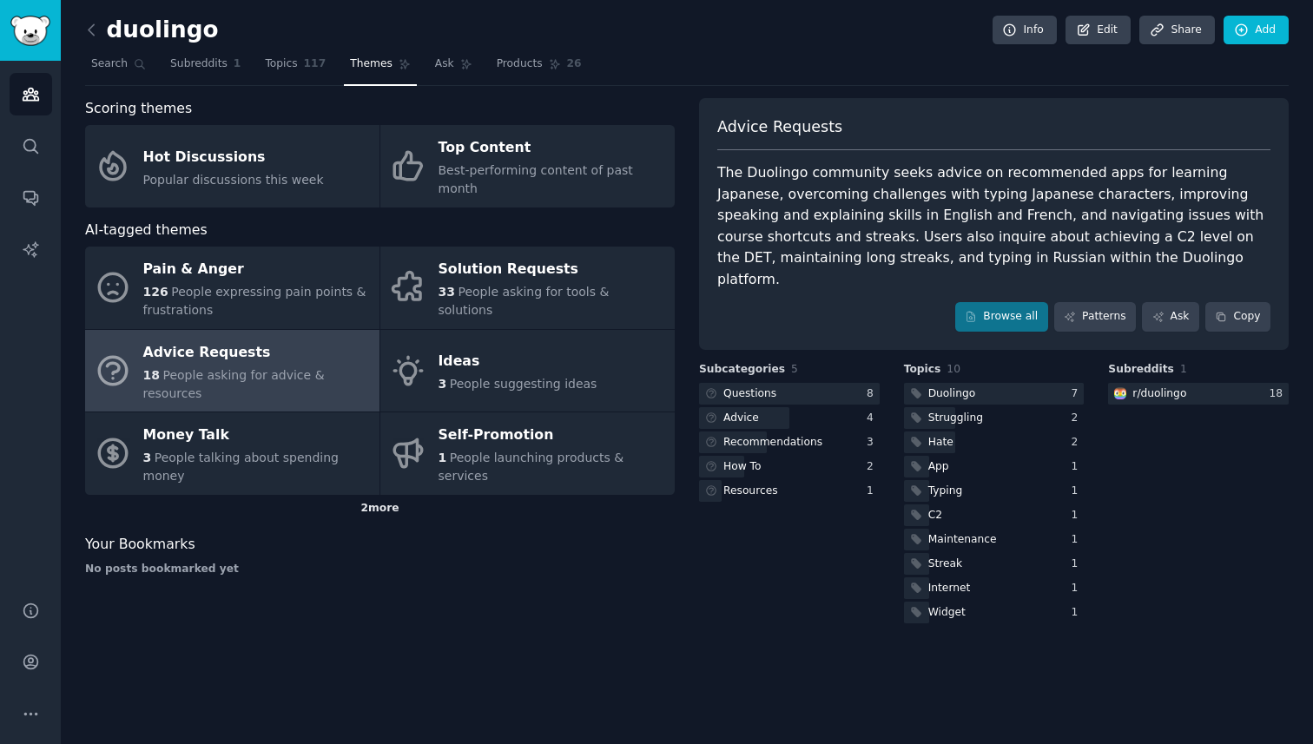
click at [384, 495] on div "2 more" at bounding box center [380, 509] width 590 height 28
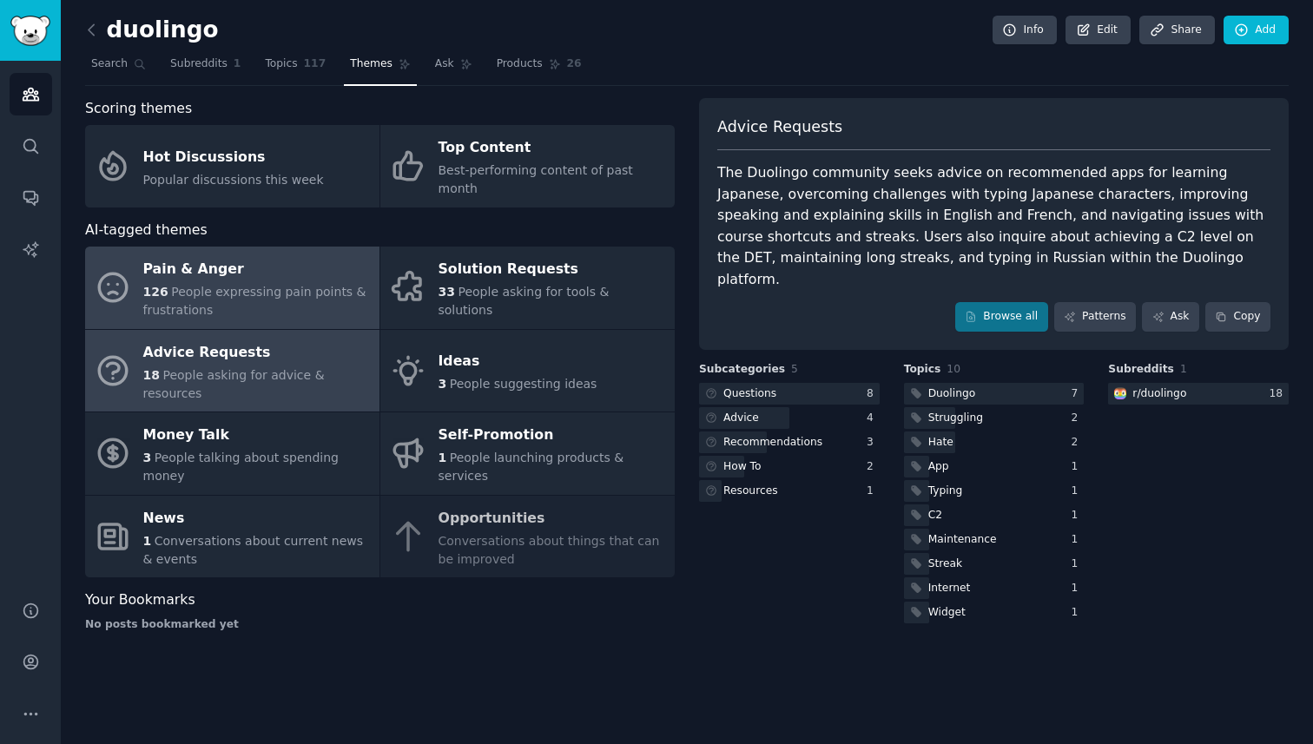
click at [300, 259] on div "Pain & Anger" at bounding box center [257, 270] width 228 height 28
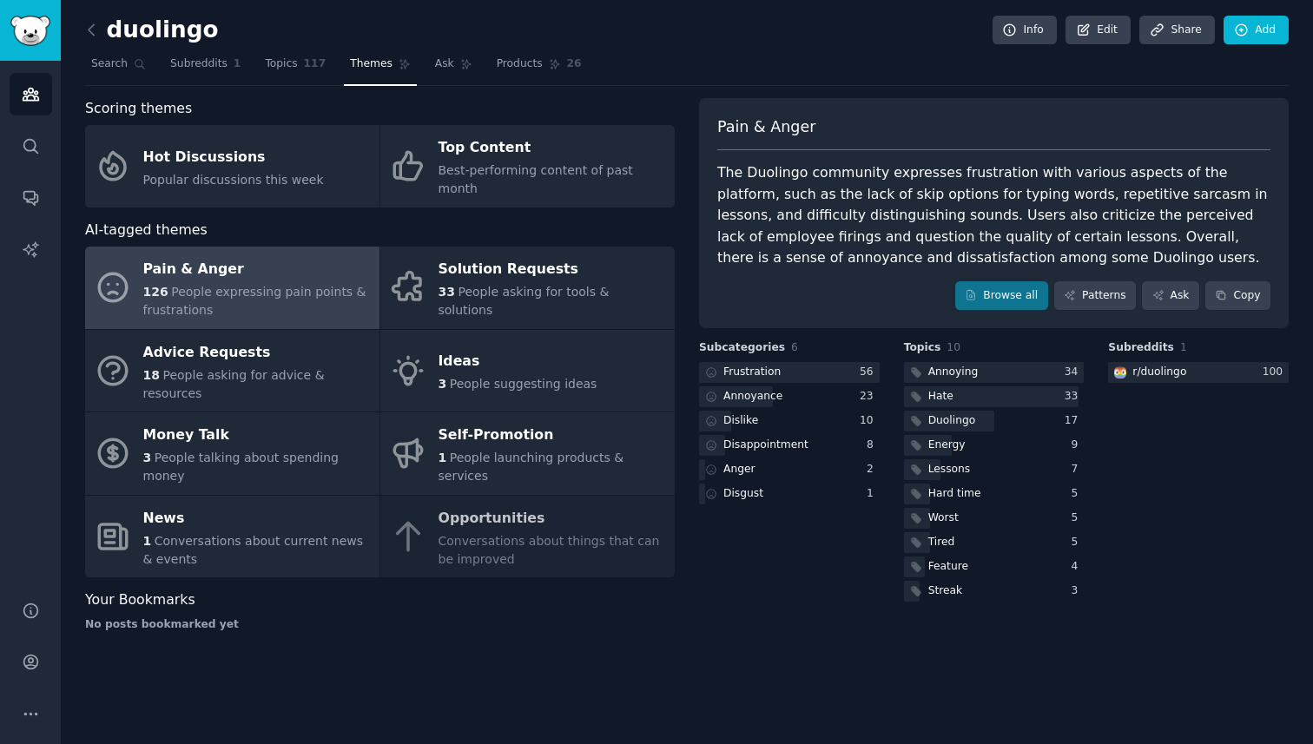
click at [679, 51] on nav "Search Subreddits 1 Topics 117 Themes Ask Products 26" at bounding box center [687, 68] width 1204 height 36
